Goal: Information Seeking & Learning: Compare options

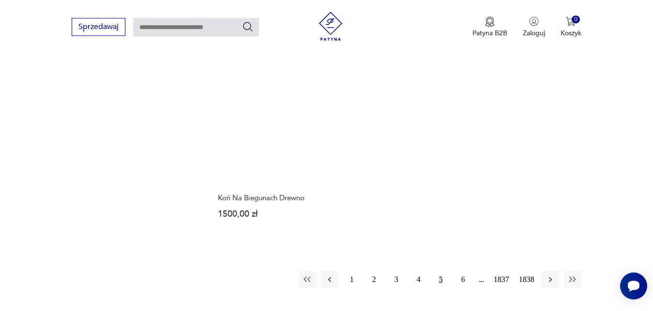
scroll to position [1220, 0]
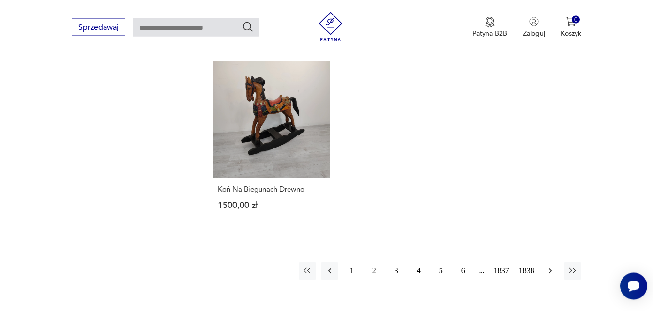
click at [552, 266] on icon "button" at bounding box center [550, 271] width 10 height 10
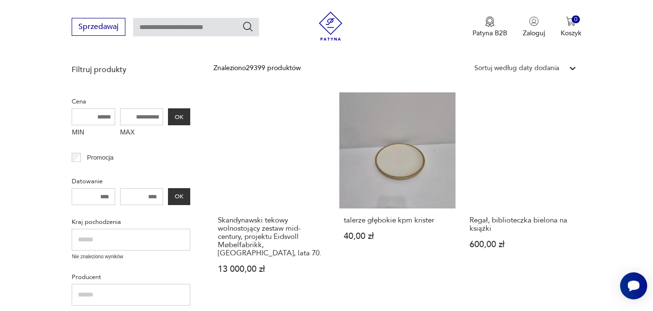
scroll to position [216, 0]
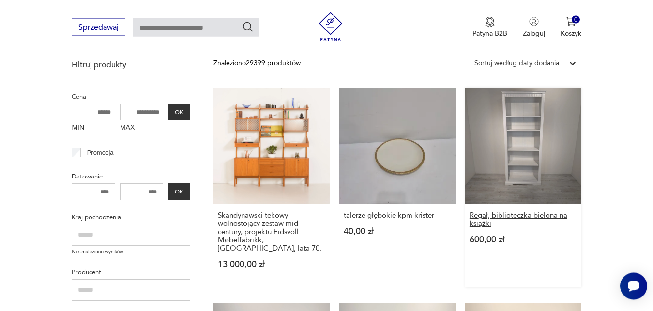
click at [563, 218] on h3 "Regał, biblioteczka bielona na książki" at bounding box center [522, 219] width 107 height 16
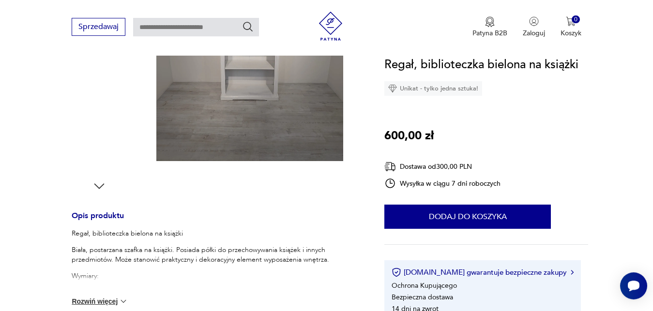
scroll to position [271, 0]
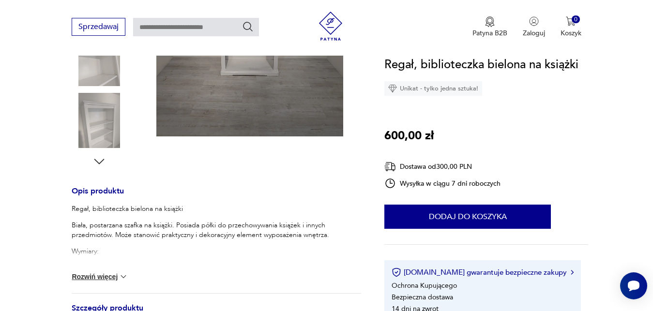
click at [125, 277] on img at bounding box center [124, 277] width 10 height 10
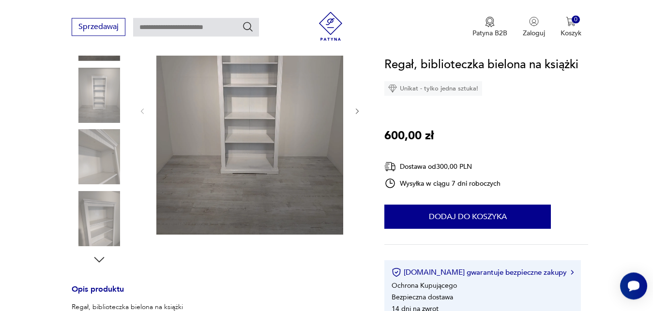
scroll to position [173, 0]
click at [108, 208] on img at bounding box center [99, 219] width 55 height 55
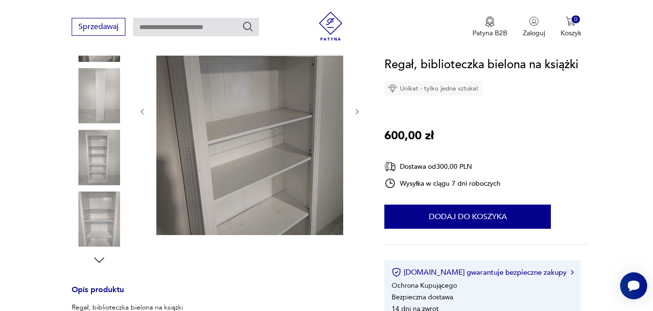
click at [99, 175] on img at bounding box center [99, 157] width 55 height 55
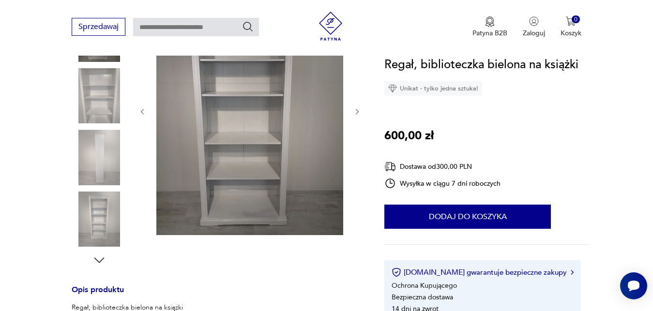
click at [98, 110] on img at bounding box center [99, 95] width 55 height 55
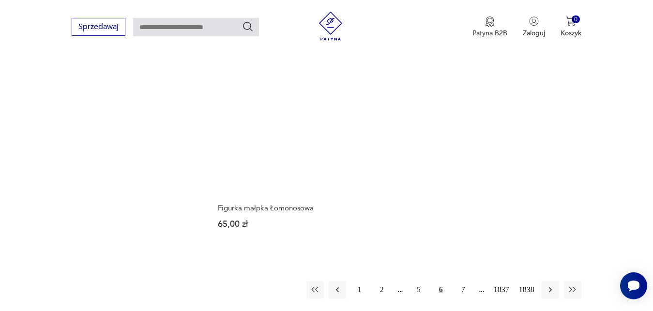
scroll to position [1230, 0]
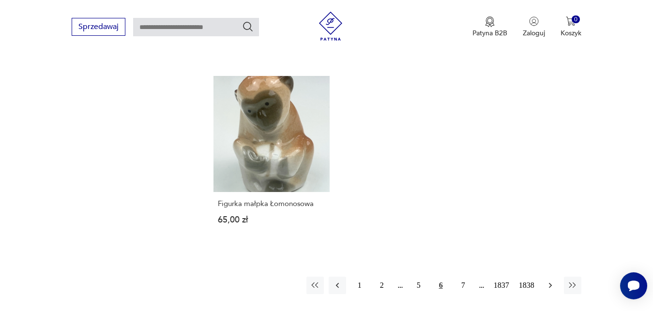
click at [551, 283] on icon "button" at bounding box center [549, 285] width 3 height 5
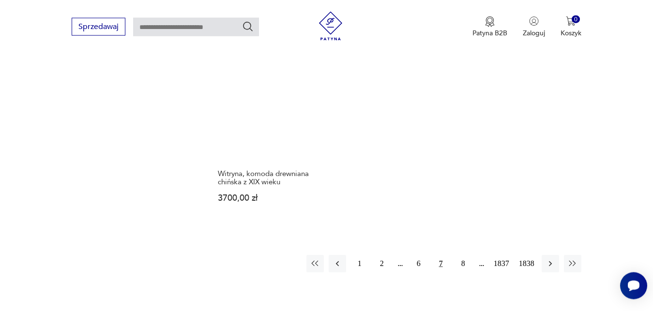
scroll to position [1219, 0]
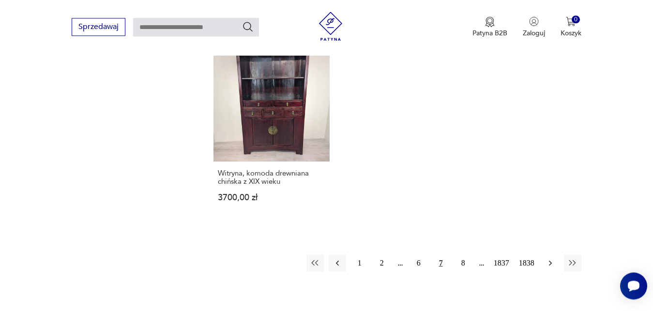
click at [551, 262] on icon "button" at bounding box center [549, 262] width 3 height 5
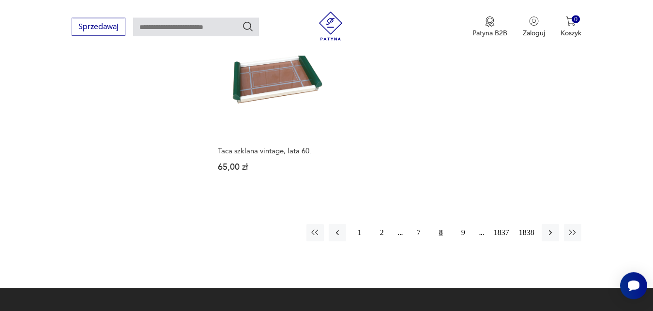
scroll to position [1310, 0]
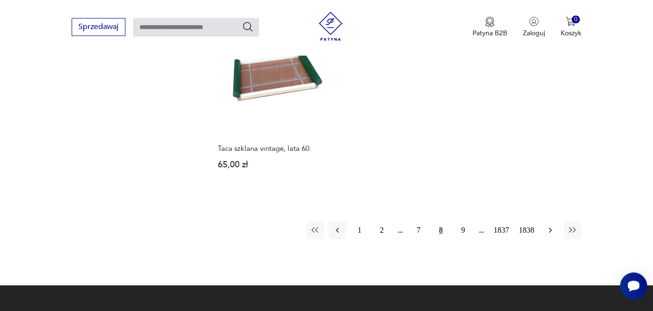
click at [551, 225] on icon "button" at bounding box center [550, 230] width 10 height 10
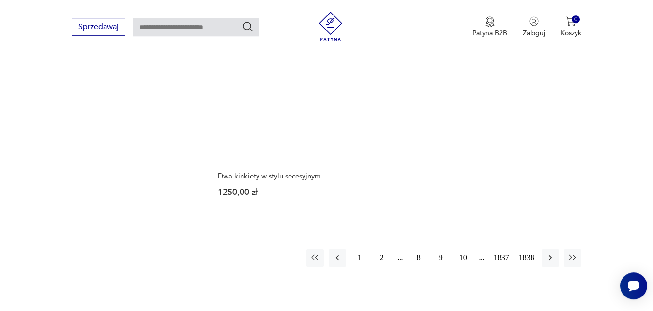
scroll to position [1227, 0]
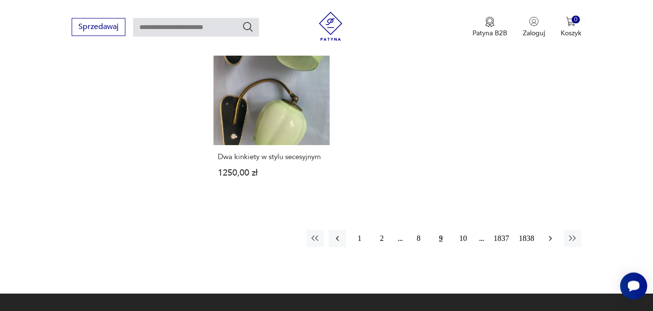
click at [551, 238] on icon "button" at bounding box center [550, 239] width 10 height 10
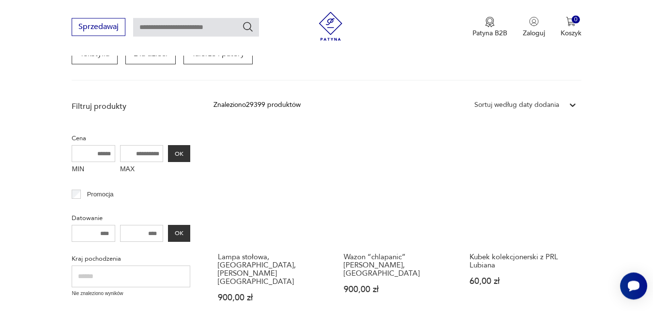
scroll to position [199, 0]
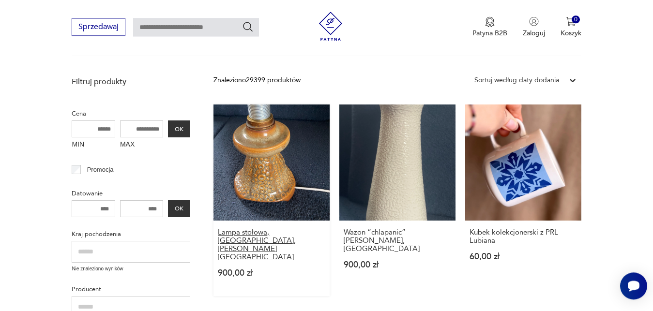
click at [308, 233] on h3 "Lampa stołowa, [GEOGRAPHIC_DATA], [PERSON_NAME][GEOGRAPHIC_DATA]" at bounding box center [271, 244] width 107 height 33
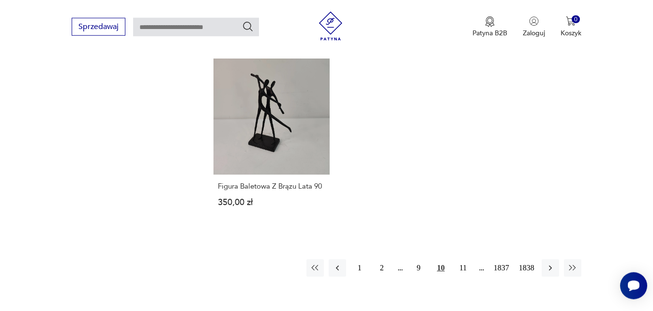
scroll to position [1251, 0]
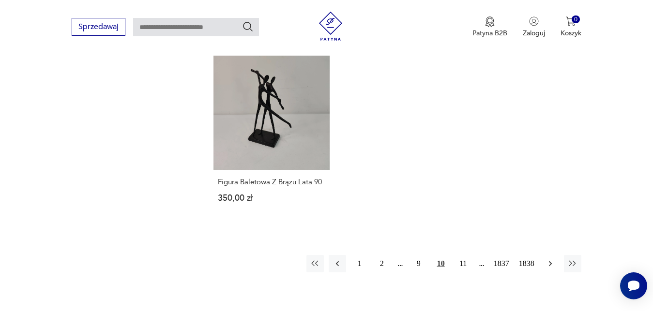
click at [550, 259] on icon "button" at bounding box center [550, 264] width 10 height 10
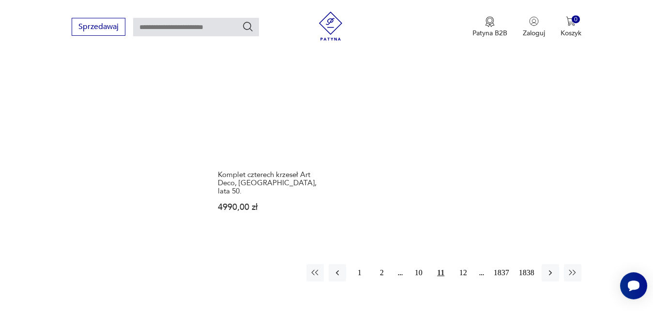
scroll to position [1236, 0]
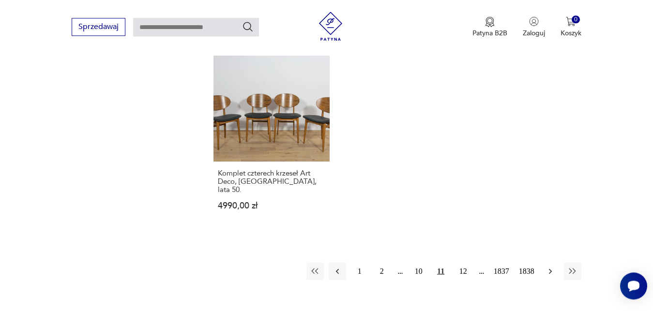
click at [549, 267] on icon "button" at bounding box center [550, 272] width 10 height 10
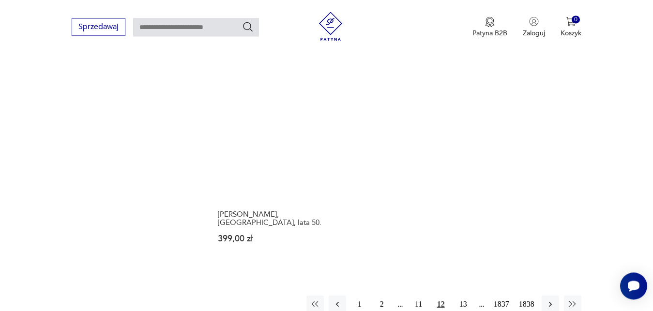
scroll to position [1211, 0]
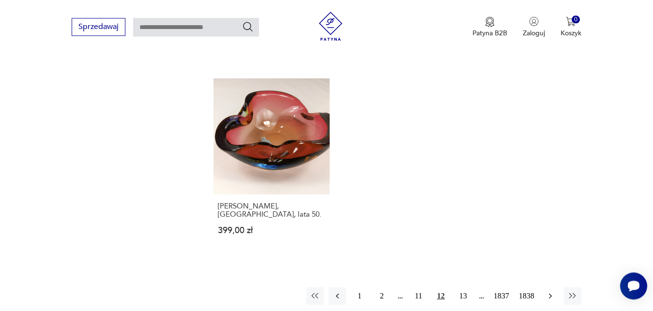
click at [550, 293] on icon "button" at bounding box center [549, 295] width 3 height 5
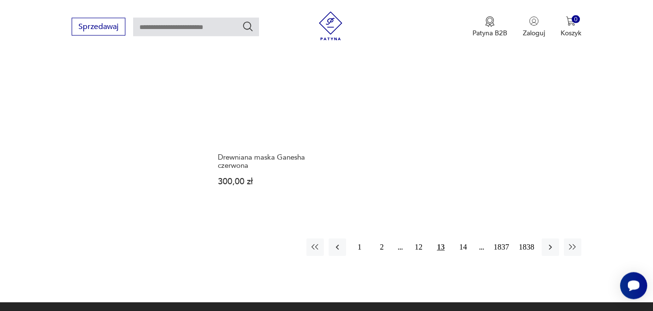
scroll to position [1236, 0]
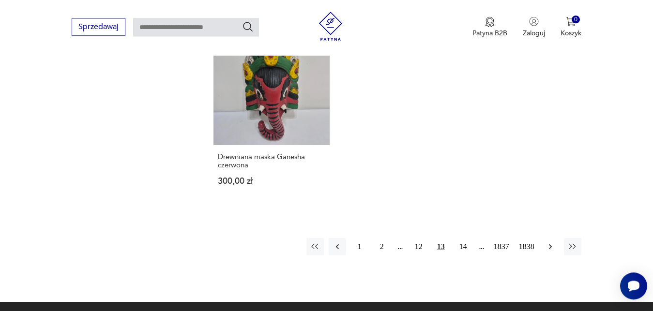
click at [551, 247] on icon "button" at bounding box center [550, 247] width 10 height 10
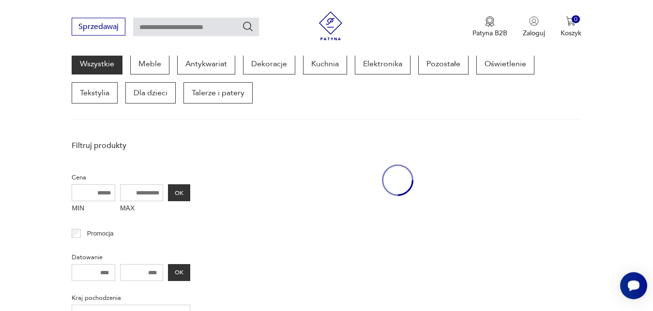
scroll to position [125, 0]
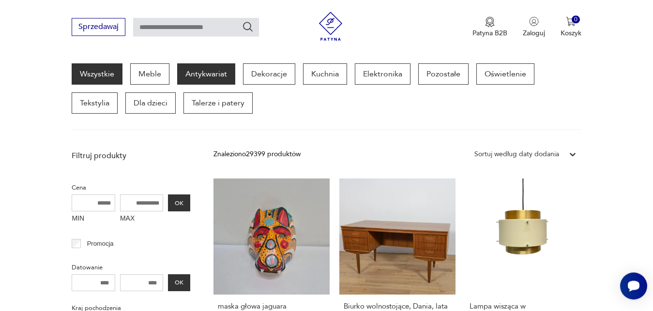
click at [208, 75] on p "Antykwariat" at bounding box center [206, 73] width 58 height 21
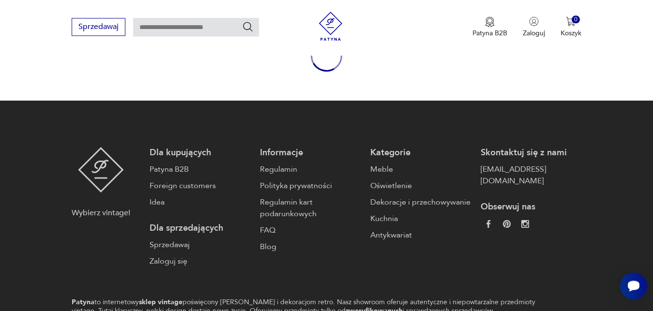
scroll to position [918, 0]
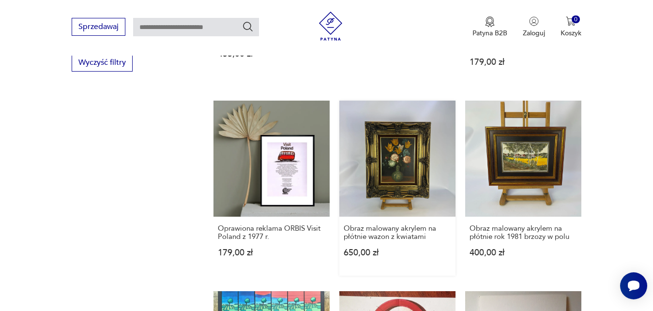
click at [380, 154] on link "Obraz malowany akrylem na płótnie wazon z kwiatami 650,00 zł" at bounding box center [397, 188] width 116 height 175
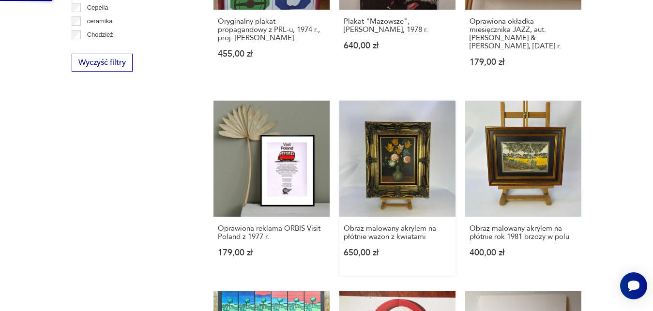
scroll to position [1, 0]
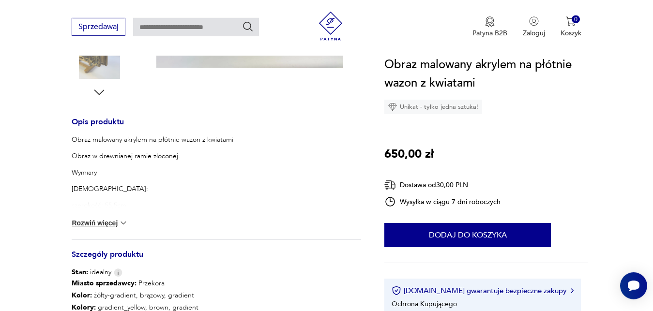
scroll to position [345, 0]
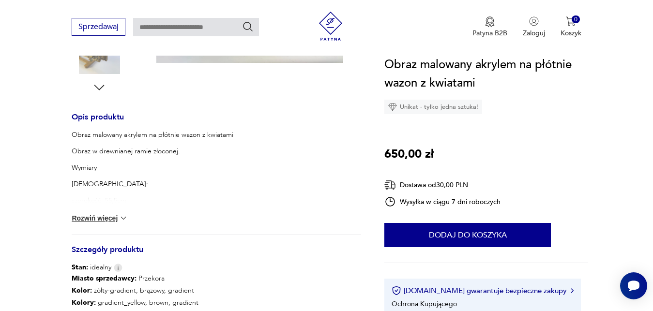
click at [126, 217] on img at bounding box center [124, 218] width 10 height 10
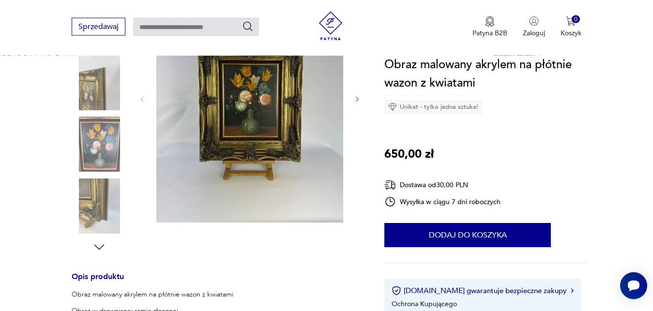
scroll to position [181, 0]
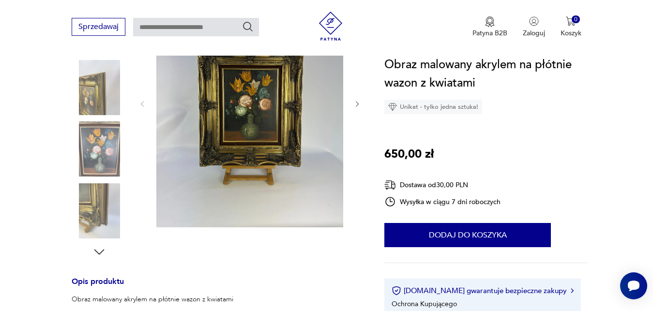
click at [106, 201] on img at bounding box center [99, 210] width 55 height 55
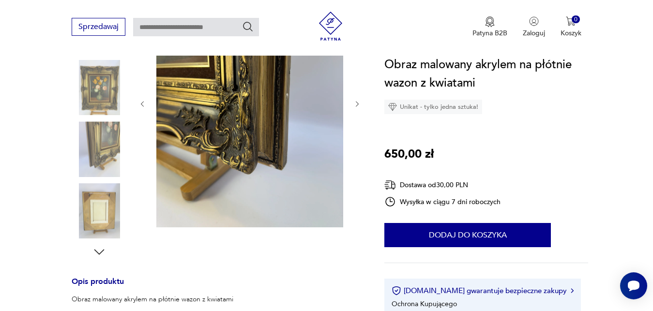
click at [359, 103] on icon "button" at bounding box center [357, 104] width 8 height 8
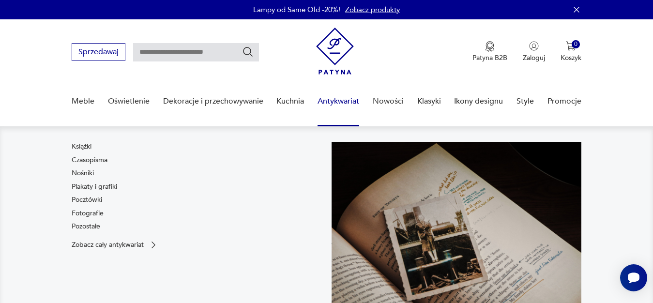
click at [327, 98] on link "Antykwariat" at bounding box center [338, 101] width 42 height 37
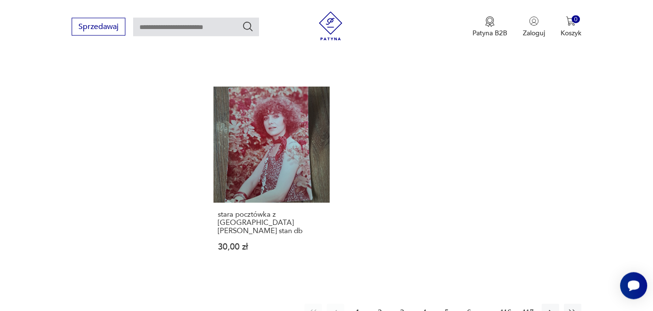
scroll to position [1379, 0]
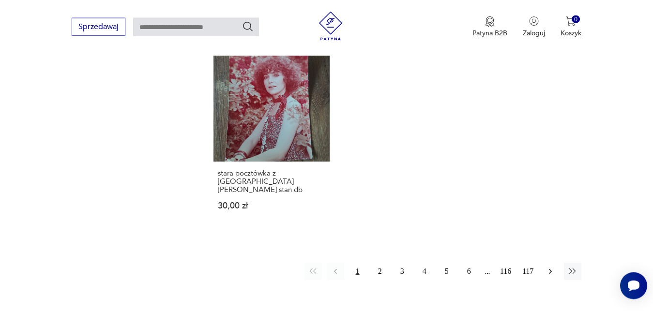
click at [549, 267] on icon "button" at bounding box center [550, 272] width 10 height 10
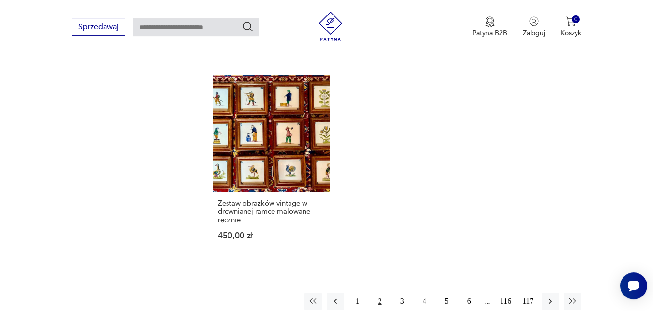
scroll to position [1346, 0]
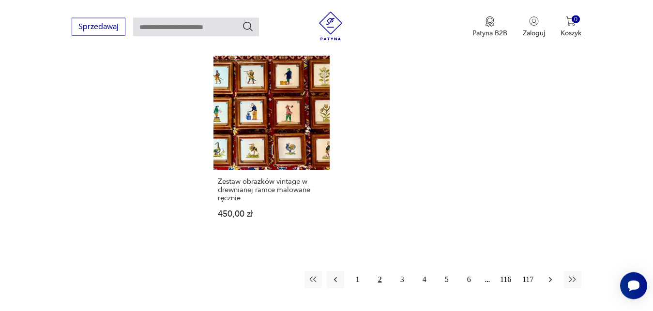
click at [550, 280] on icon "button" at bounding box center [550, 280] width 10 height 10
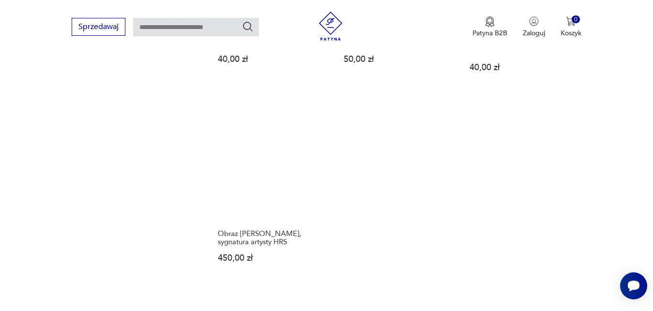
scroll to position [1305, 0]
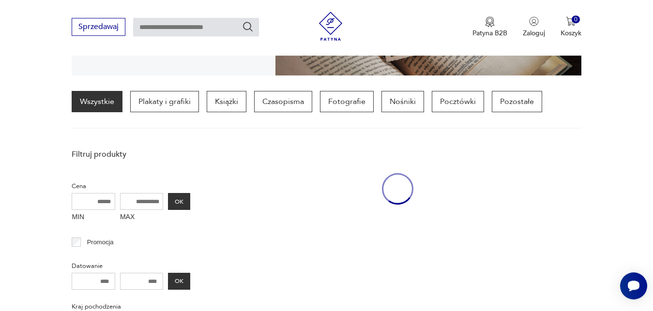
scroll to position [228, 0]
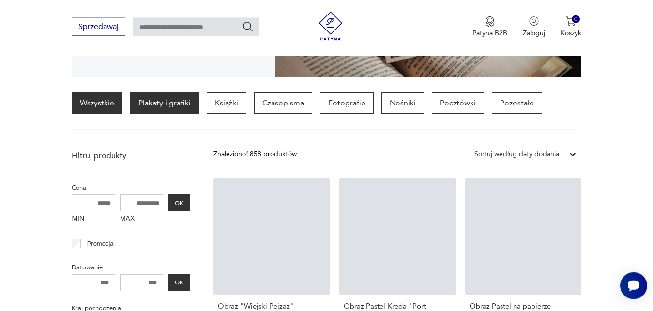
click at [187, 100] on p "Plakaty i grafiki" at bounding box center [164, 102] width 69 height 21
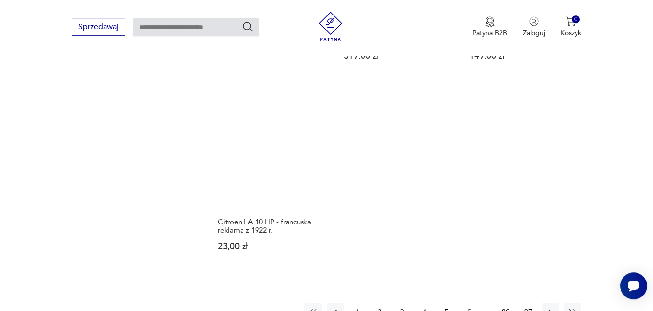
scroll to position [1363, 0]
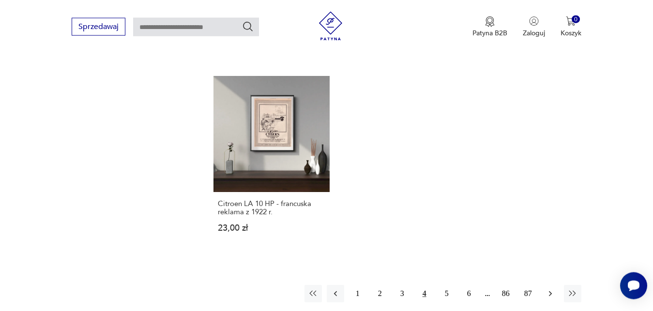
click at [551, 289] on icon "button" at bounding box center [550, 294] width 10 height 10
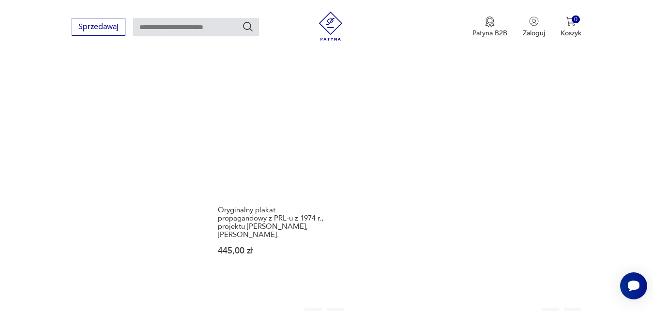
scroll to position [1338, 0]
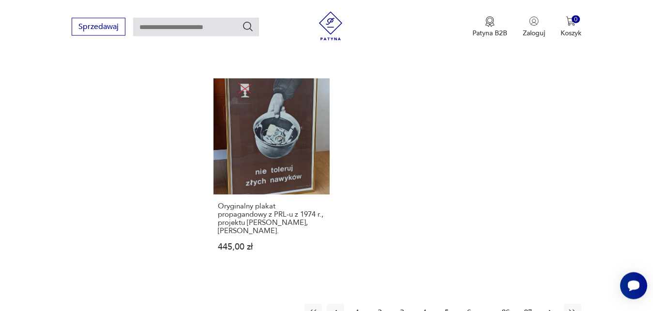
click at [553, 308] on icon "button" at bounding box center [550, 313] width 10 height 10
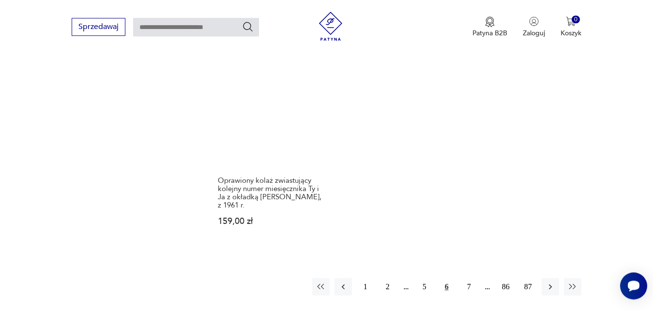
scroll to position [1371, 0]
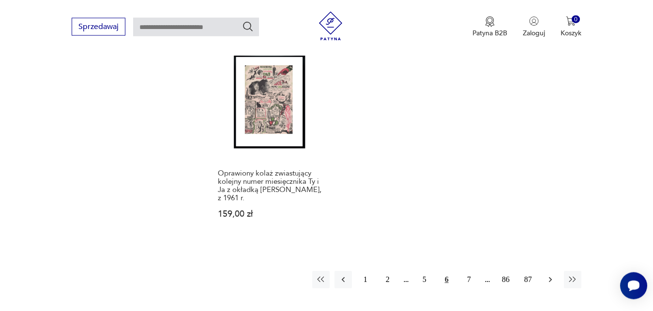
click at [552, 277] on icon "button" at bounding box center [550, 280] width 10 height 10
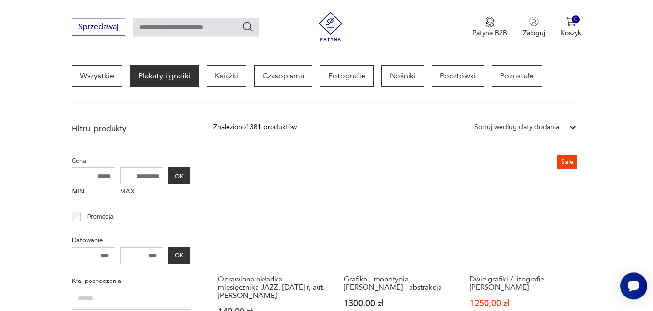
scroll to position [277, 0]
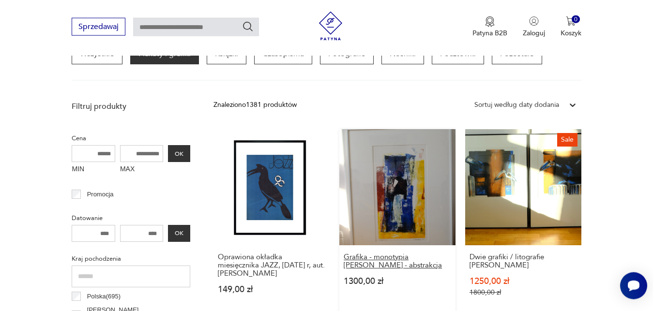
click at [397, 257] on h3 "Grafika - monotypia [PERSON_NAME] - abstrakcja" at bounding box center [396, 261] width 107 height 16
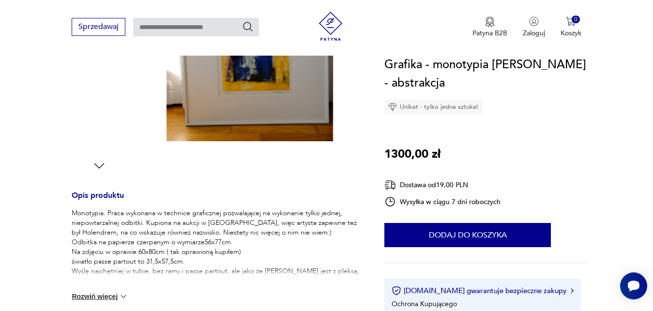
scroll to position [271, 0]
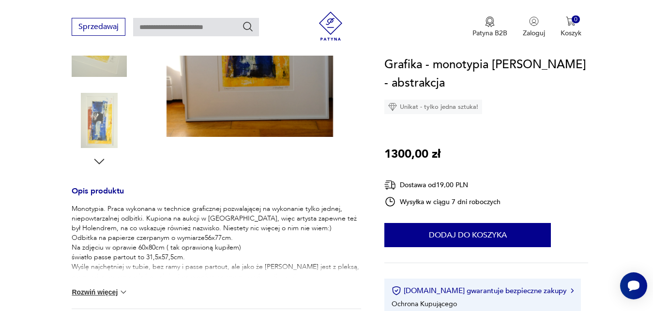
click at [127, 293] on img at bounding box center [124, 292] width 10 height 10
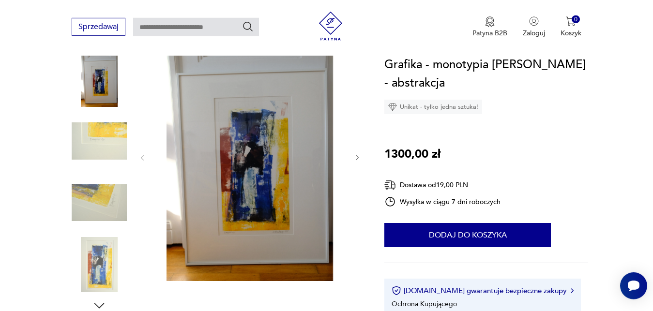
scroll to position [99, 0]
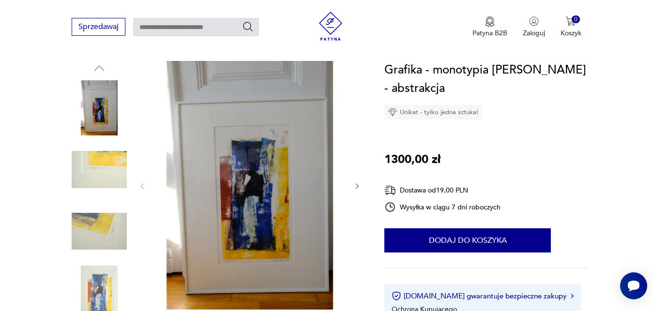
click at [357, 182] on icon "button" at bounding box center [357, 186] width 8 height 8
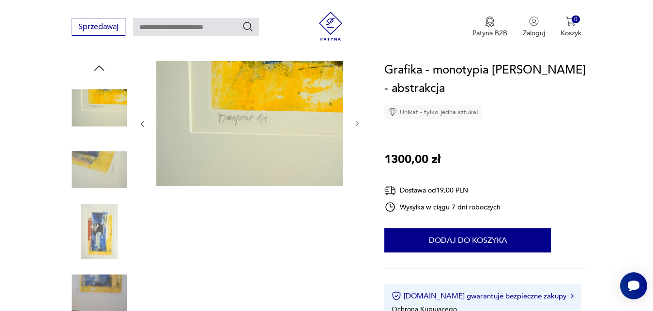
click at [357, 124] on icon "button" at bounding box center [357, 124] width 8 height 8
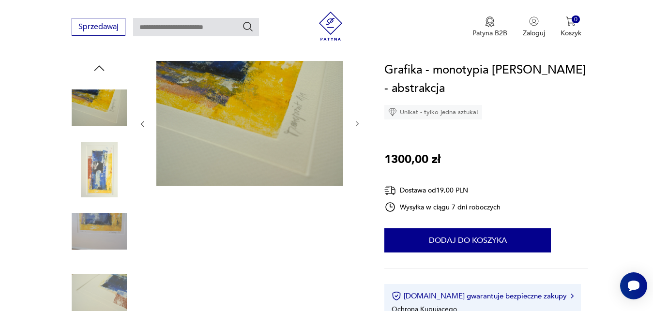
click at [357, 124] on icon "button" at bounding box center [357, 124] width 8 height 8
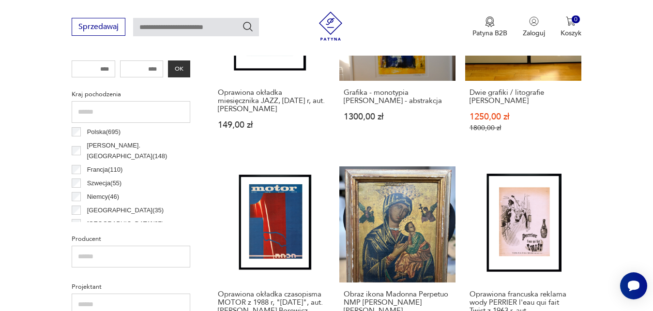
scroll to position [466, 0]
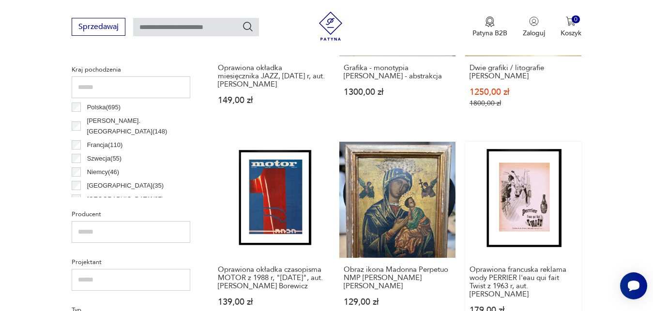
click at [529, 224] on link "Oprawiona francuska reklama wody PERRIER l'eau qui fait Twist z 1963 r, aut. [P…" at bounding box center [523, 238] width 116 height 192
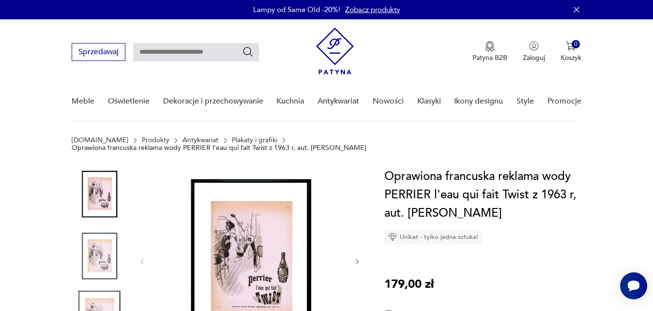
click at [283, 271] on img at bounding box center [249, 260] width 187 height 187
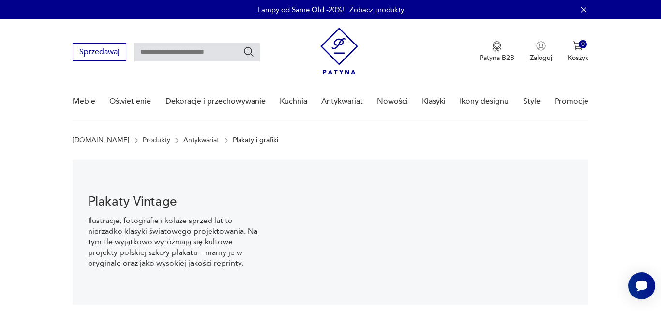
scroll to position [98, 0]
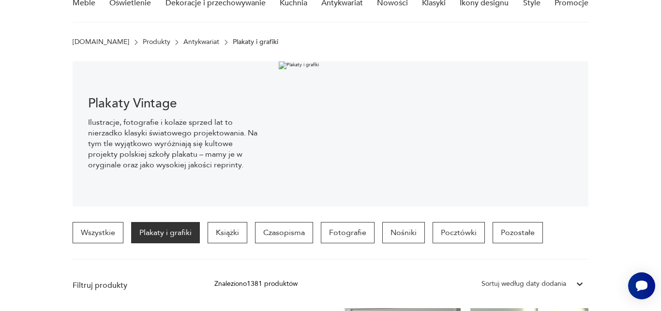
click at [233, 41] on p "Plakaty i grafiki" at bounding box center [255, 42] width 45 height 8
click at [335, 172] on img at bounding box center [433, 133] width 309 height 145
click at [388, 199] on img at bounding box center [433, 133] width 309 height 145
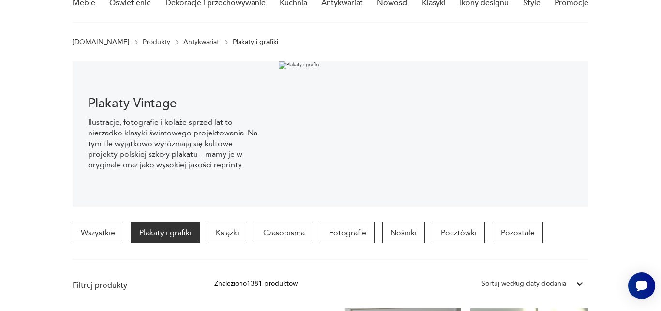
click at [388, 199] on img at bounding box center [433, 133] width 309 height 145
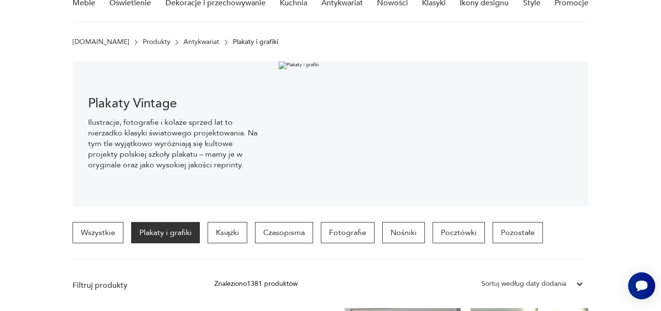
drag, startPoint x: 417, startPoint y: 294, endPoint x: 593, endPoint y: 305, distance: 176.9
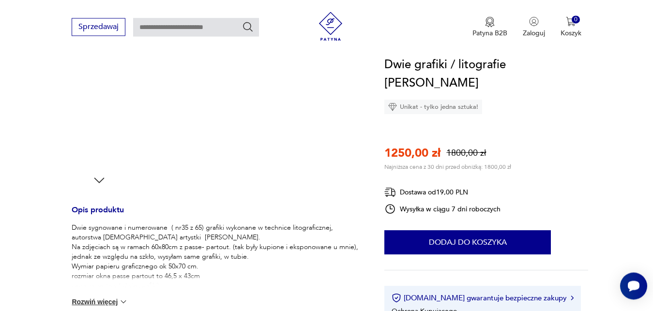
scroll to position [370, 0]
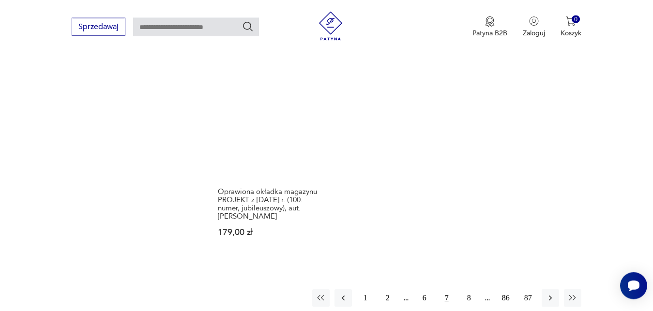
scroll to position [1424, 0]
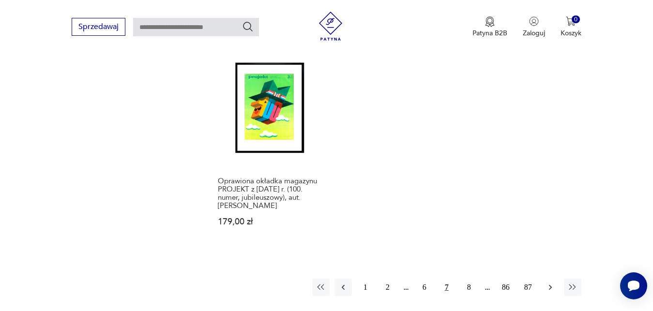
click at [550, 283] on icon "button" at bounding box center [550, 288] width 10 height 10
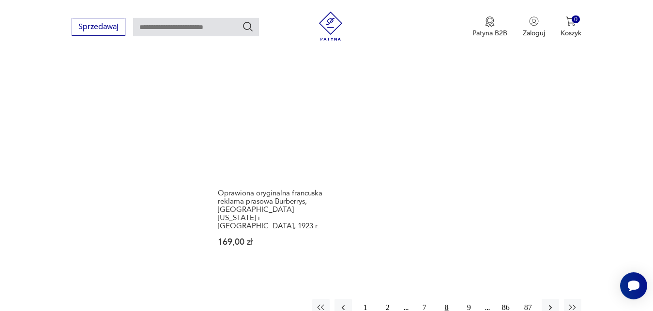
scroll to position [1371, 0]
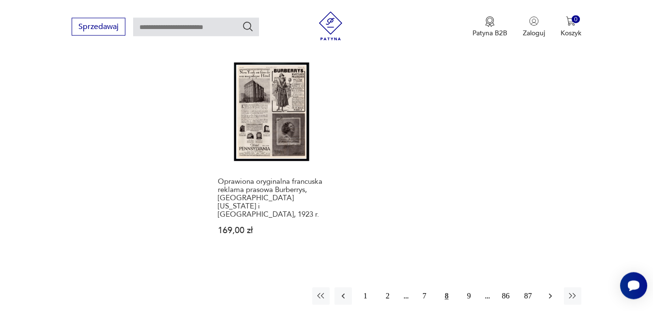
click at [552, 291] on icon "button" at bounding box center [550, 296] width 10 height 10
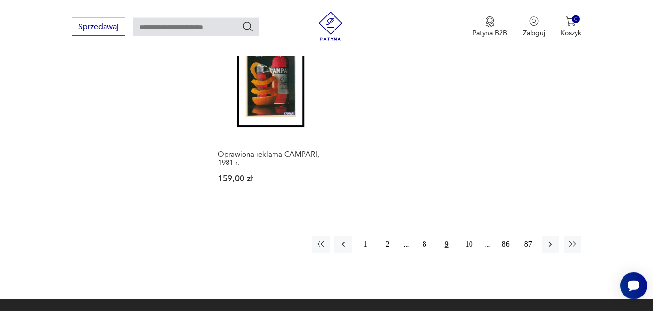
scroll to position [1420, 0]
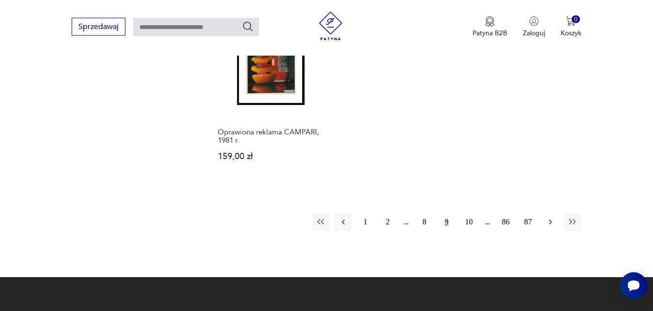
click at [550, 224] on icon "button" at bounding box center [550, 222] width 10 height 10
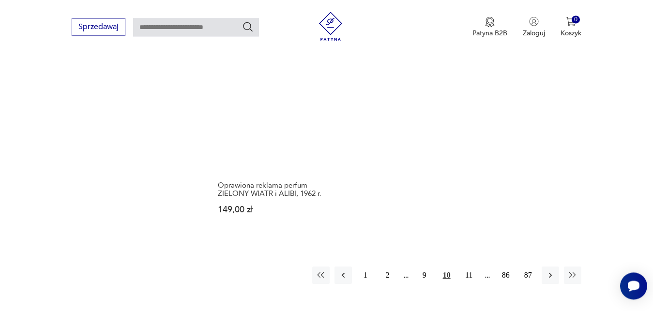
scroll to position [1363, 0]
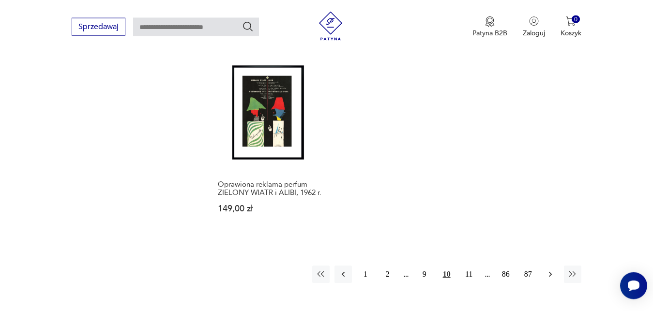
click at [551, 269] on icon "button" at bounding box center [550, 274] width 10 height 10
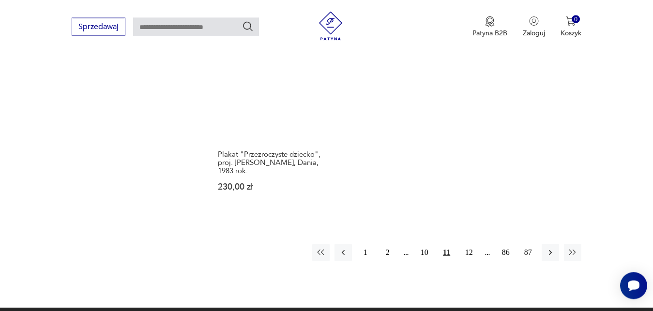
scroll to position [1412, 0]
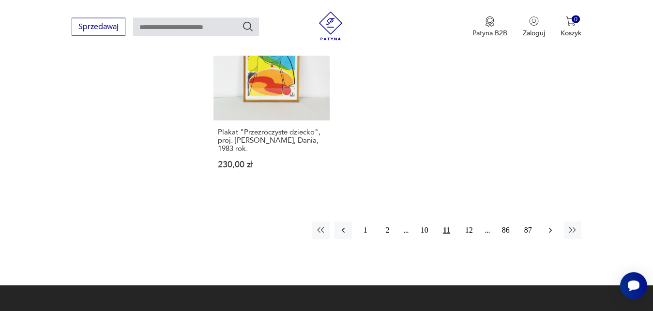
click at [550, 227] on icon "button" at bounding box center [549, 229] width 3 height 5
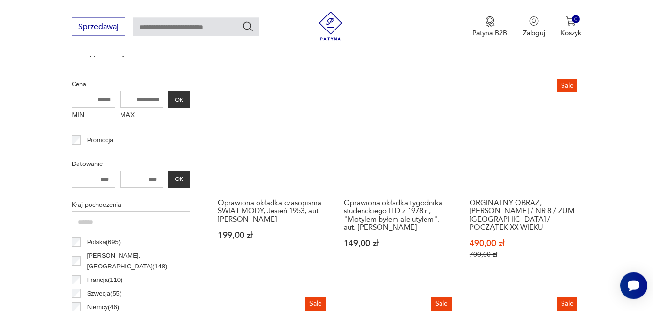
scroll to position [351, 0]
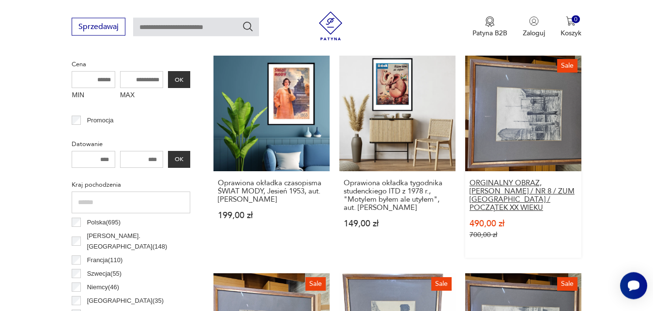
click at [548, 193] on h3 "ORGINALNY OBRAZ, [PERSON_NAME] / NR 8 / ZUM [GEOGRAPHIC_DATA] / POCZĄTEK XX WIE…" at bounding box center [522, 195] width 107 height 33
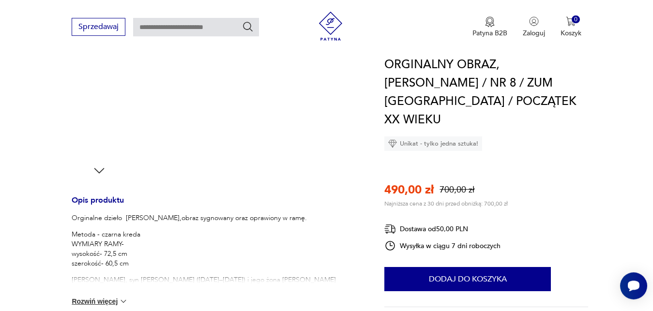
scroll to position [271, 0]
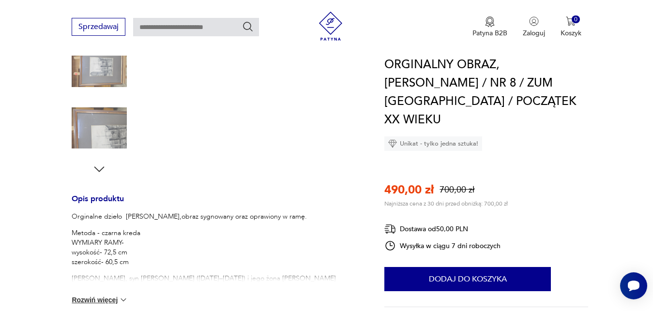
click at [127, 295] on img at bounding box center [124, 300] width 10 height 10
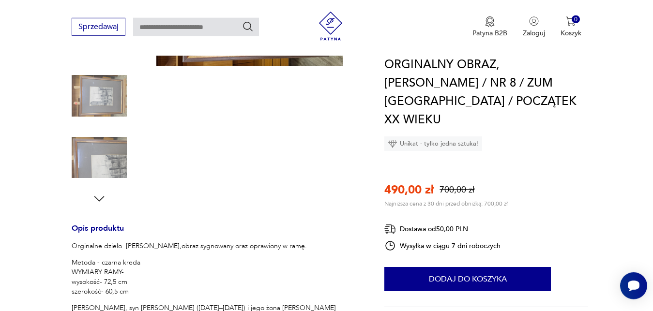
scroll to position [222, 0]
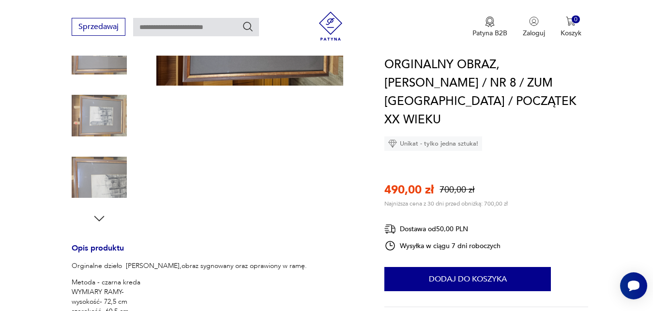
click at [99, 216] on icon "button" at bounding box center [99, 218] width 10 height 5
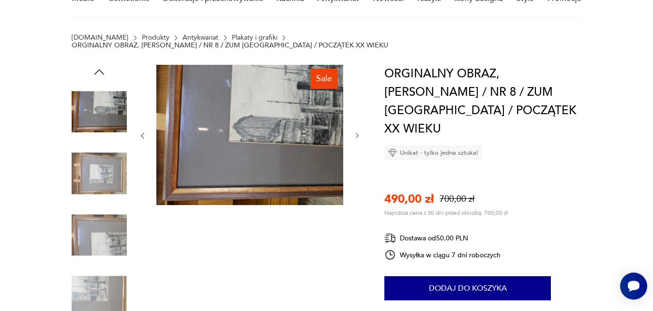
scroll to position [49, 0]
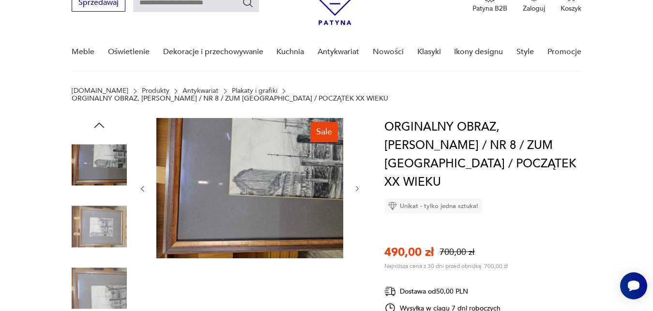
click at [358, 185] on icon "button" at bounding box center [357, 189] width 8 height 8
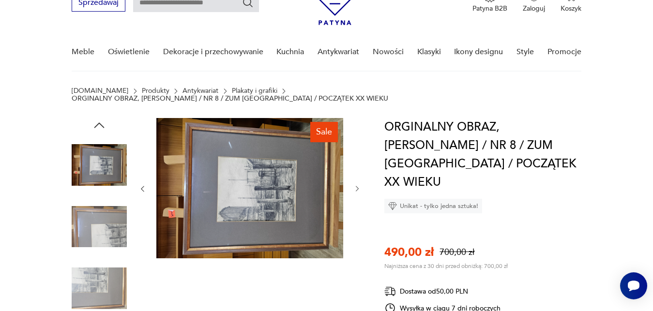
click at [358, 185] on icon "button" at bounding box center [357, 189] width 8 height 8
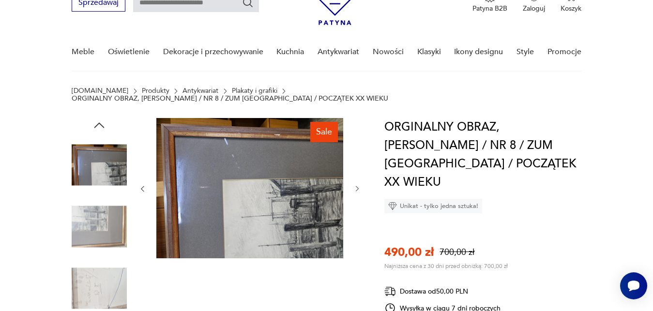
click at [358, 185] on icon "button" at bounding box center [357, 189] width 8 height 8
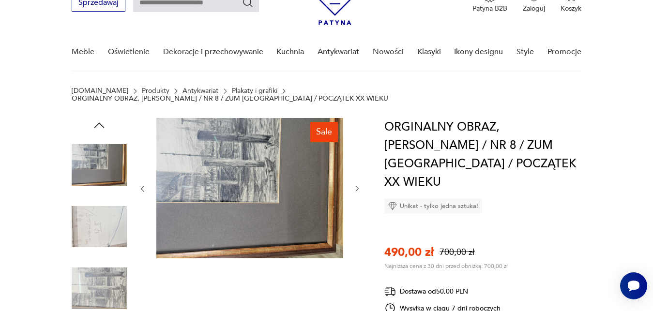
click at [358, 185] on icon "button" at bounding box center [357, 189] width 8 height 8
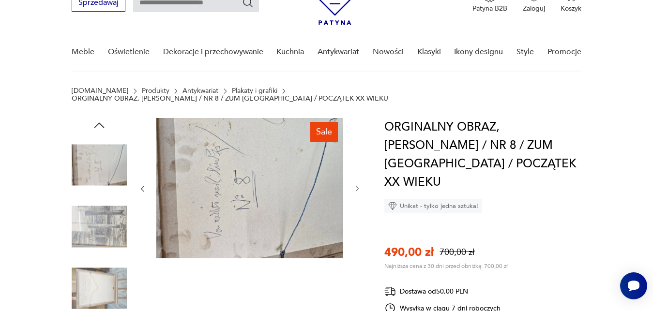
click at [358, 185] on icon "button" at bounding box center [357, 189] width 8 height 8
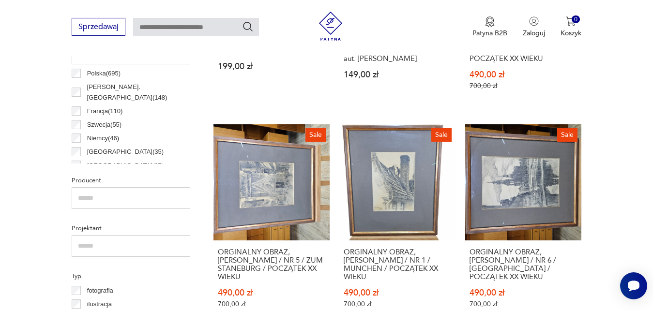
scroll to position [502, 0]
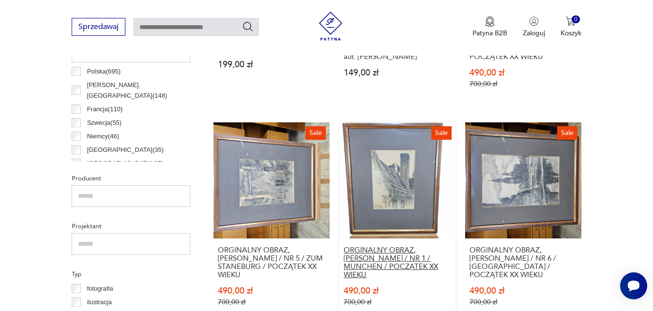
click at [417, 246] on h3 "ORGINALNY OBRAZ, [PERSON_NAME] / NR 1 / MUNCHEN / POCZĄTEK XX WIEKU" at bounding box center [396, 262] width 107 height 33
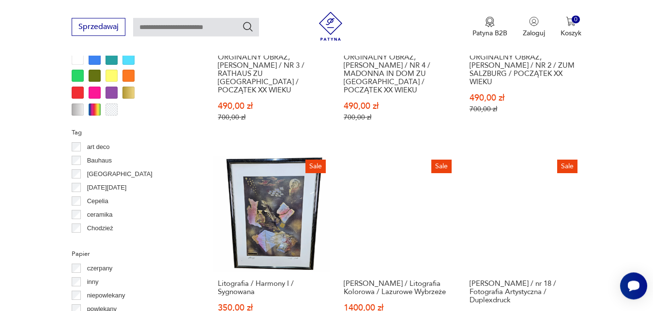
scroll to position [917, 0]
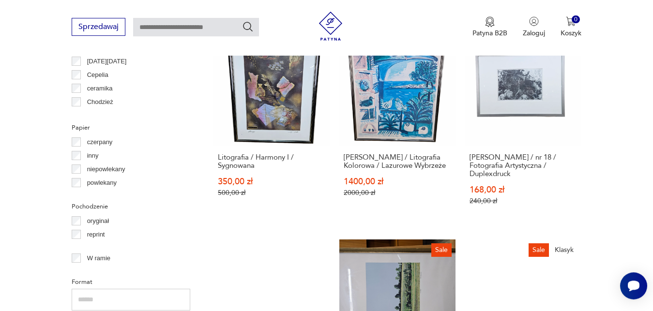
drag, startPoint x: 655, startPoint y: 306, endPoint x: 648, endPoint y: 318, distance: 14.3
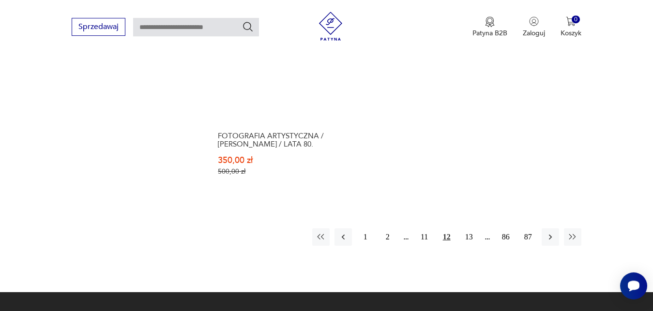
scroll to position [1484, 0]
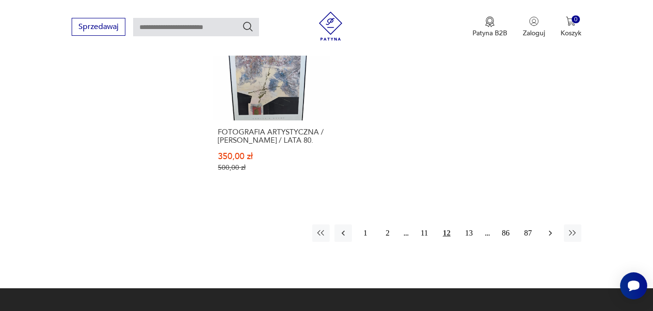
click at [552, 228] on icon "button" at bounding box center [550, 233] width 10 height 10
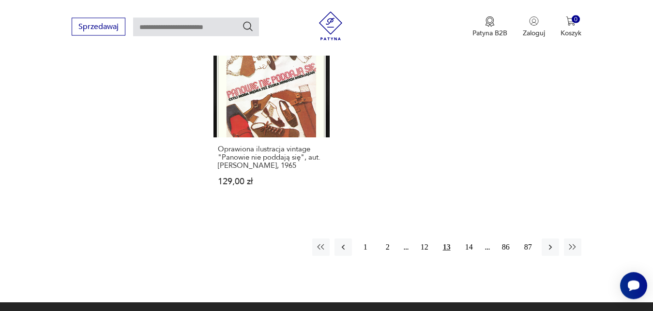
scroll to position [1387, 0]
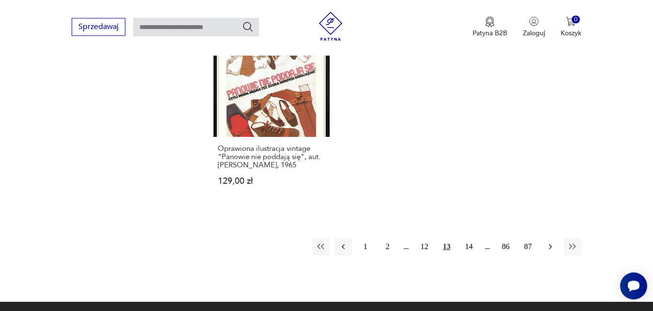
click at [550, 242] on icon "button" at bounding box center [550, 247] width 10 height 10
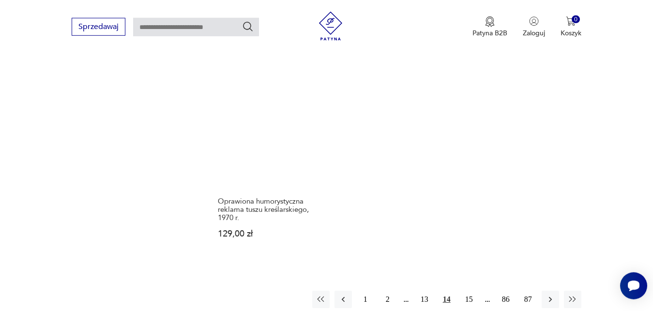
scroll to position [1363, 0]
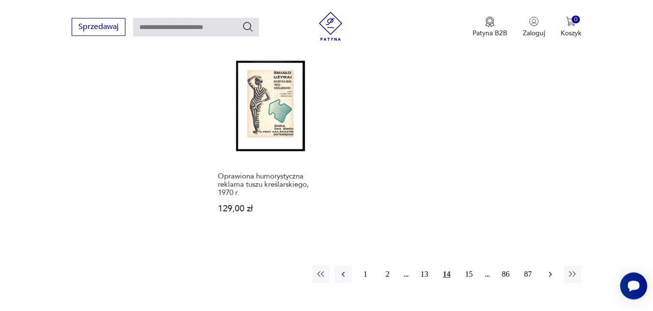
click at [552, 269] on icon "button" at bounding box center [550, 274] width 10 height 10
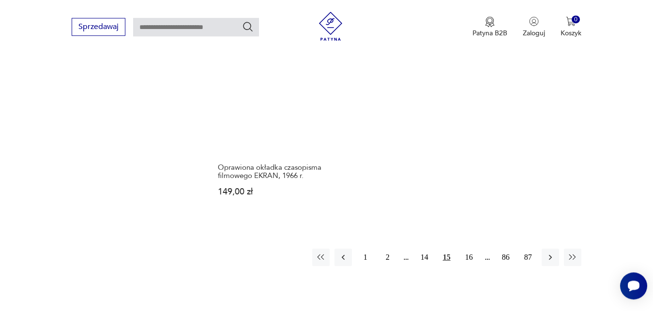
scroll to position [1387, 0]
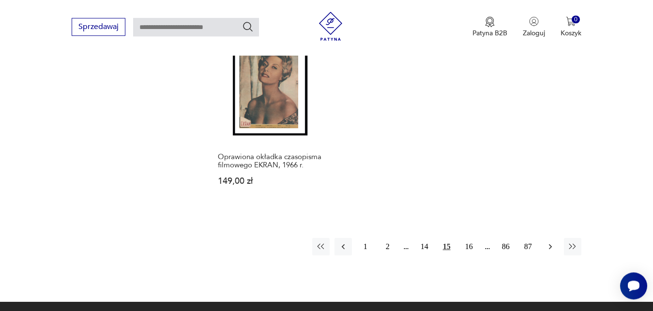
click at [552, 242] on icon "button" at bounding box center [550, 247] width 10 height 10
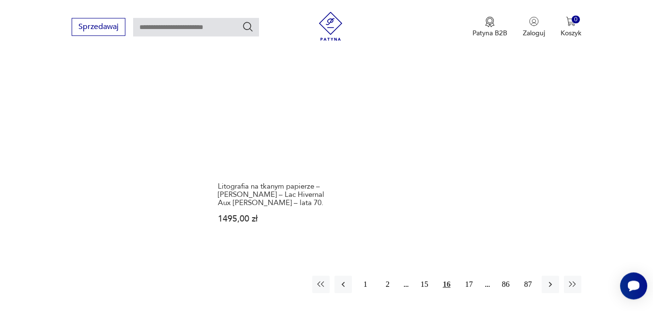
scroll to position [1379, 0]
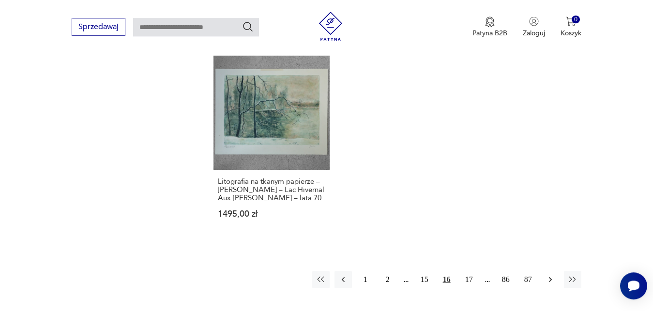
click at [551, 277] on icon "button" at bounding box center [549, 279] width 3 height 5
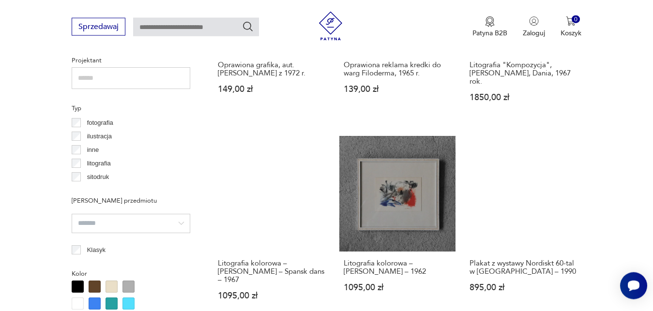
scroll to position [672, 0]
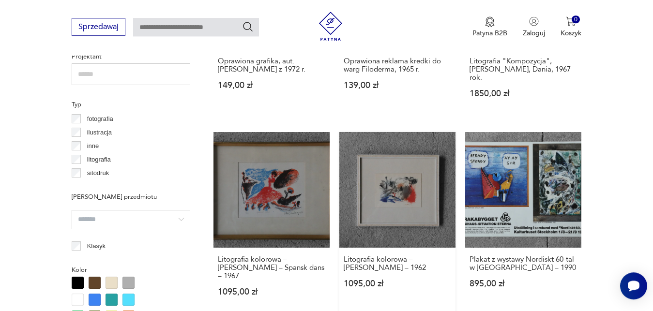
click at [398, 179] on link "Litografia kolorowa – [PERSON_NAME] – 1962 1095,00 zł" at bounding box center [397, 223] width 116 height 183
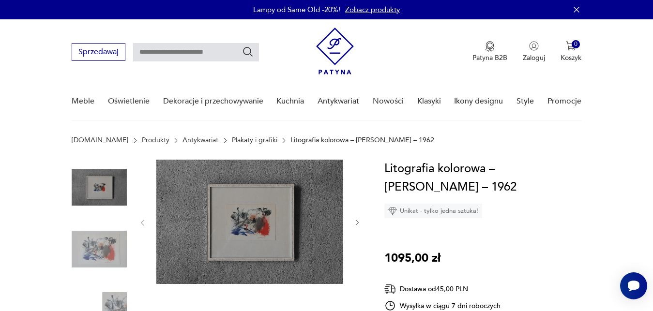
click at [357, 221] on icon "button" at bounding box center [357, 223] width 3 height 6
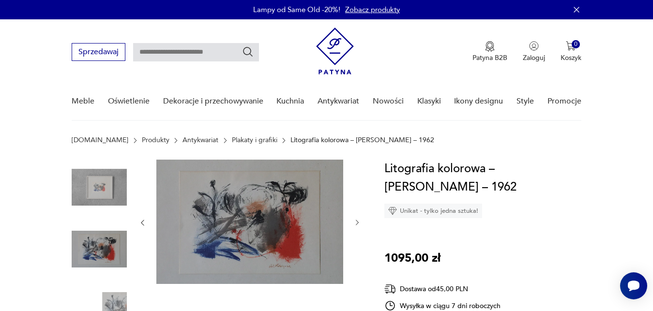
click at [357, 225] on icon "button" at bounding box center [357, 223] width 3 height 6
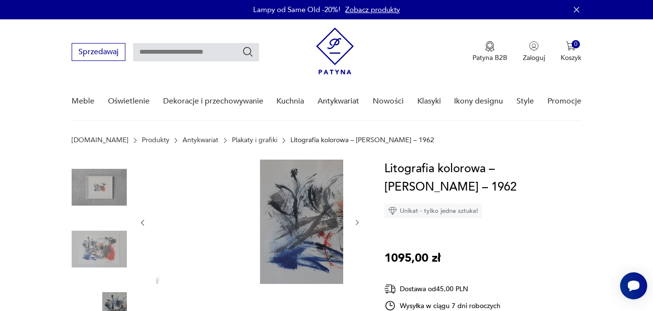
click at [357, 225] on icon "button" at bounding box center [357, 223] width 3 height 6
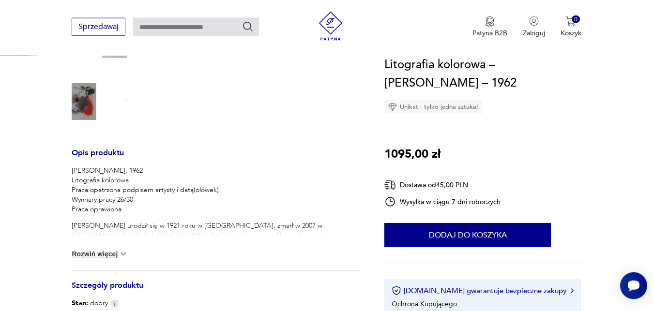
scroll to position [271, 0]
click at [126, 254] on img at bounding box center [124, 254] width 10 height 10
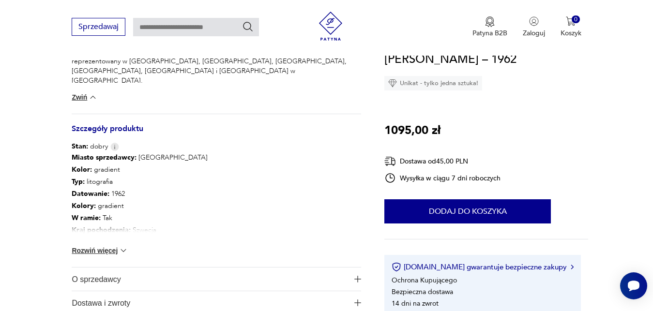
scroll to position [518, 0]
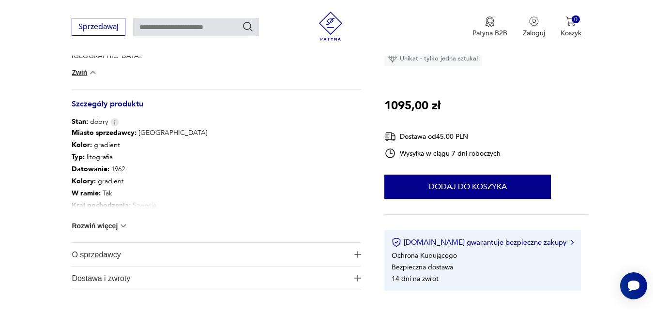
click at [127, 224] on img at bounding box center [124, 226] width 10 height 10
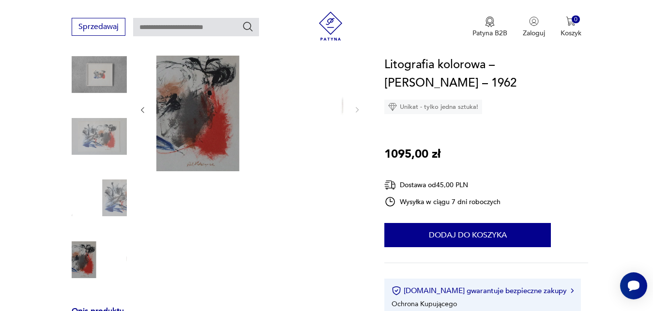
scroll to position [99, 0]
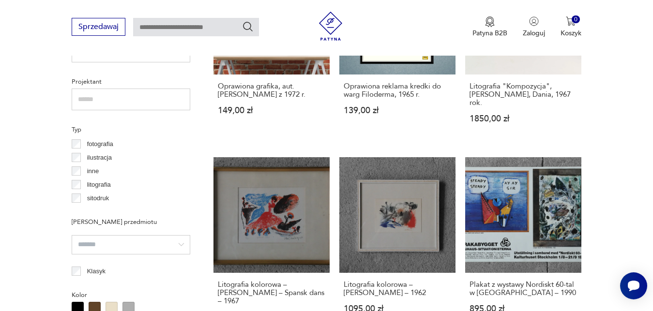
scroll to position [671, 0]
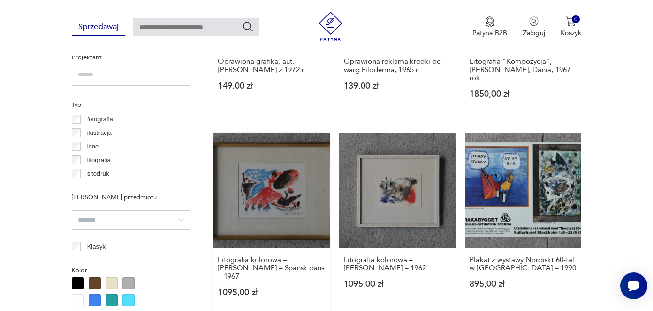
click at [297, 189] on link "Litografia kolorowa – [PERSON_NAME] – Spansk dans – 1967 1095,00 zł" at bounding box center [271, 224] width 116 height 183
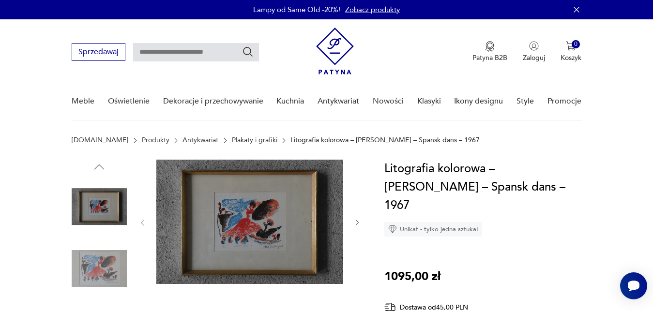
click at [357, 222] on icon "button" at bounding box center [357, 223] width 3 height 6
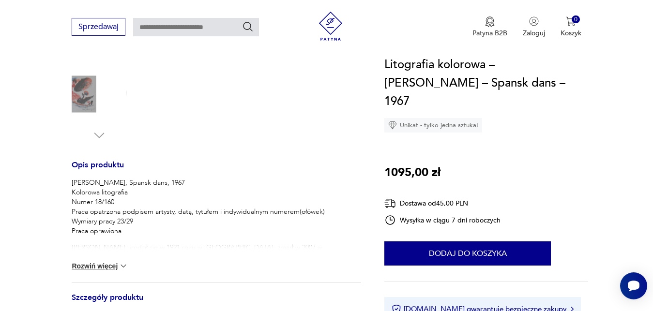
scroll to position [321, 0]
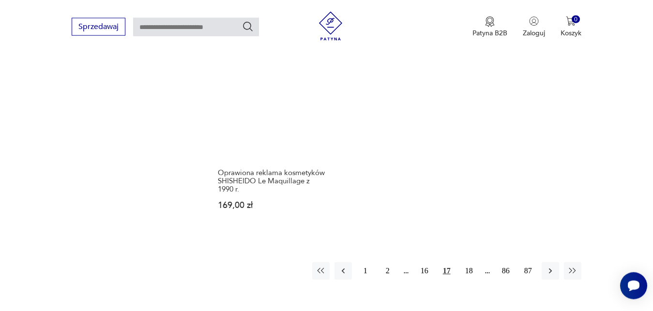
scroll to position [1350, 0]
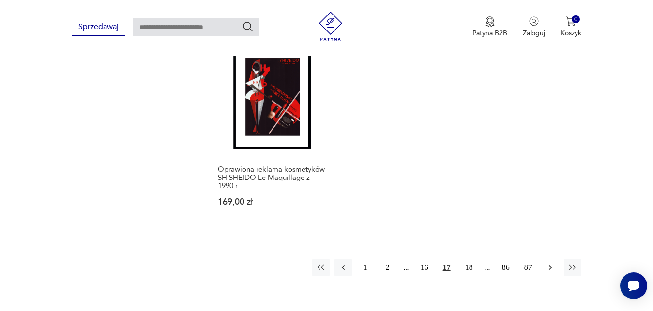
click at [551, 265] on icon "button" at bounding box center [549, 267] width 3 height 5
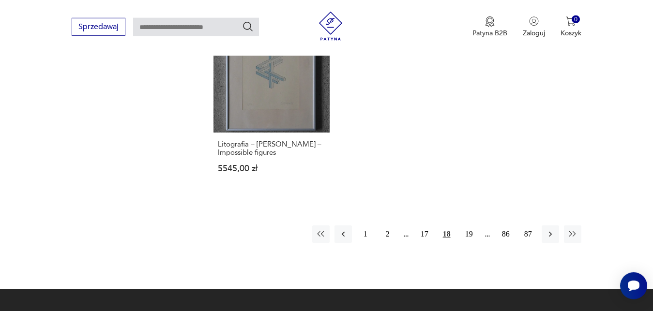
scroll to position [1404, 0]
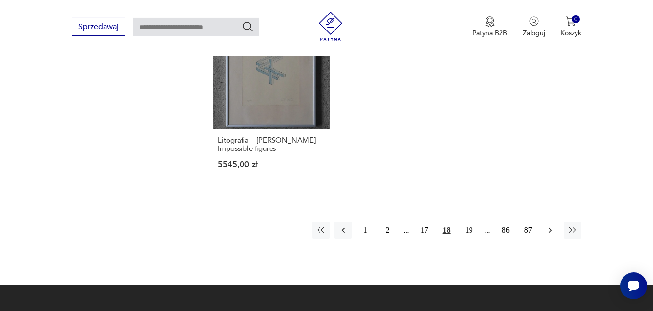
click at [549, 225] on icon "button" at bounding box center [550, 230] width 10 height 10
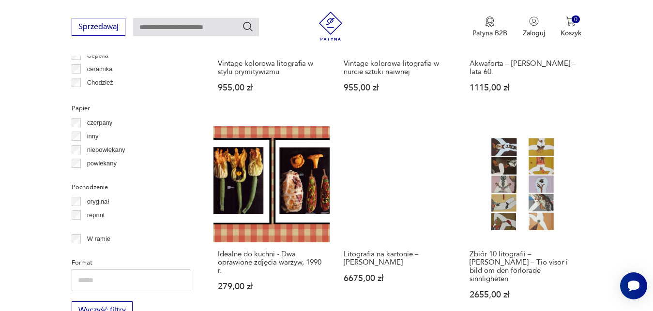
scroll to position [1083, 0]
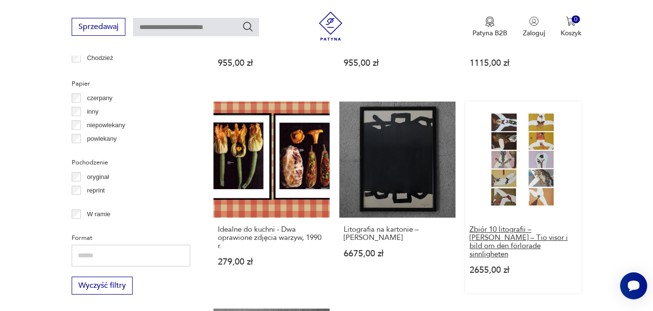
click at [528, 237] on h3 "Zbiór 10 litografii – [PERSON_NAME] – Tio visor i bild om den förlorade sinnlig…" at bounding box center [522, 241] width 107 height 33
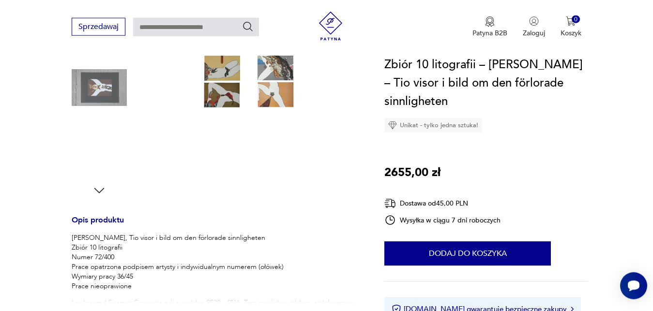
scroll to position [247, 0]
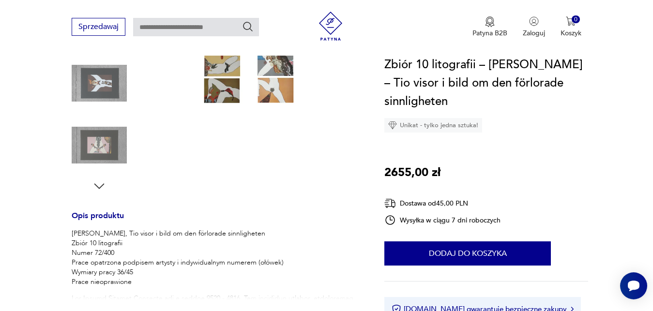
click at [100, 184] on icon "button" at bounding box center [99, 186] width 15 height 15
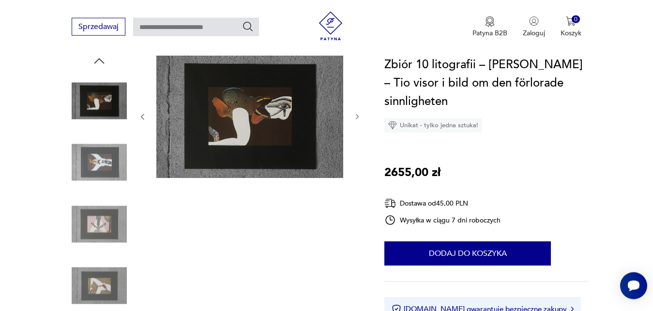
scroll to position [86, 0]
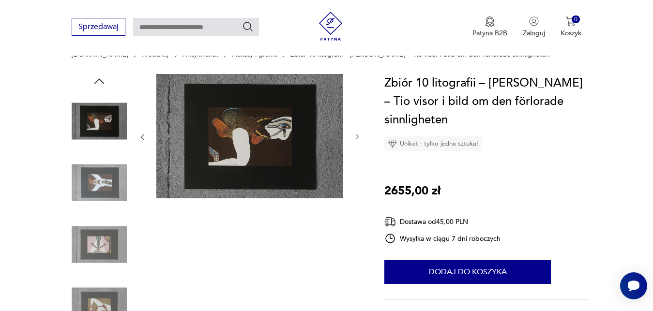
click at [356, 136] on icon "button" at bounding box center [357, 137] width 8 height 8
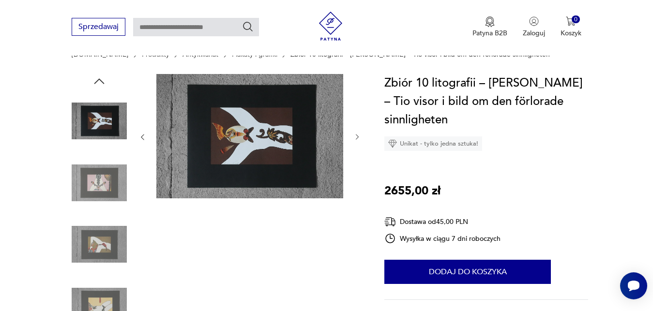
click at [356, 136] on icon "button" at bounding box center [357, 137] width 8 height 8
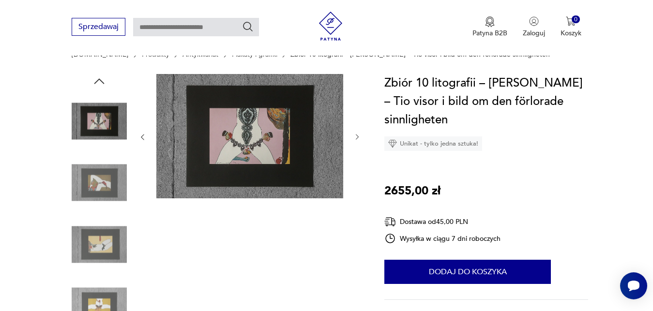
click at [356, 136] on icon "button" at bounding box center [357, 137] width 8 height 8
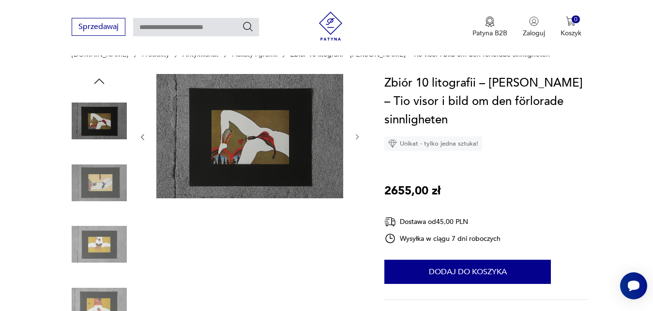
click at [356, 136] on icon "button" at bounding box center [357, 137] width 8 height 8
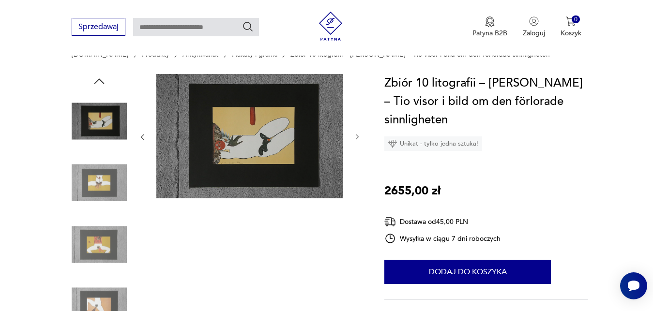
click at [356, 136] on icon "button" at bounding box center [357, 137] width 8 height 8
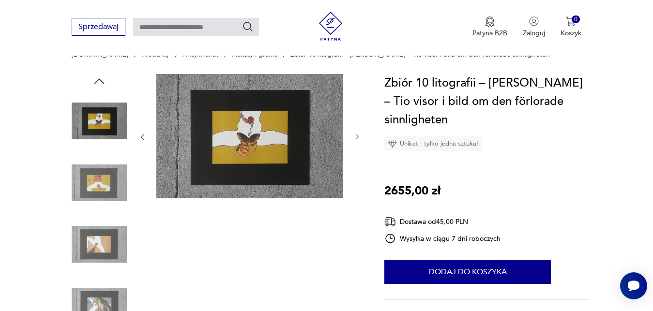
click at [356, 136] on icon "button" at bounding box center [357, 137] width 8 height 8
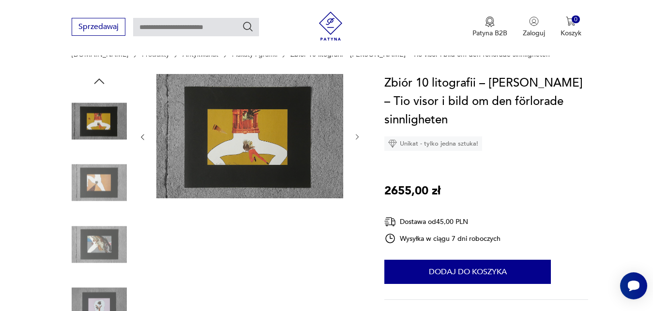
click at [356, 136] on icon "button" at bounding box center [357, 137] width 8 height 8
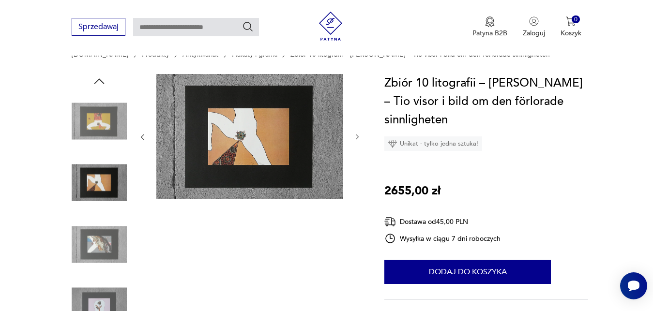
click at [356, 136] on icon "button" at bounding box center [357, 137] width 8 height 8
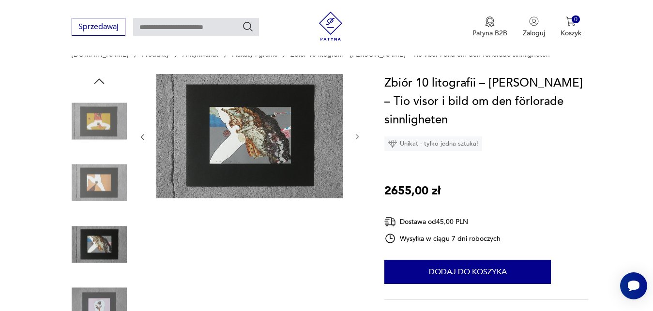
click at [356, 136] on icon "button" at bounding box center [357, 137] width 8 height 8
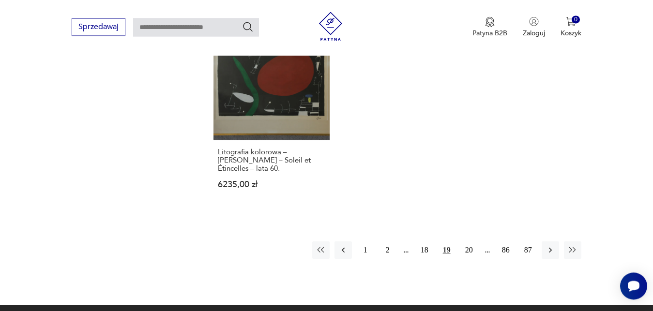
scroll to position [1382, 0]
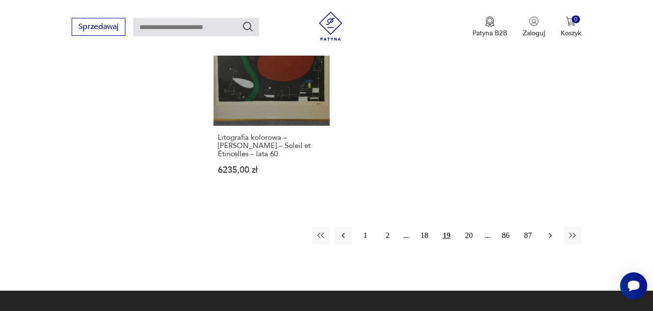
click at [551, 231] on icon "button" at bounding box center [550, 236] width 10 height 10
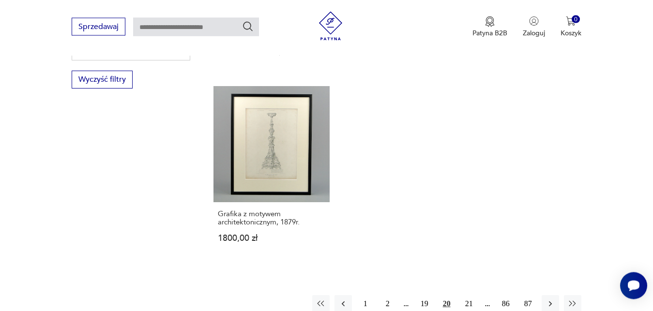
scroll to position [1313, 0]
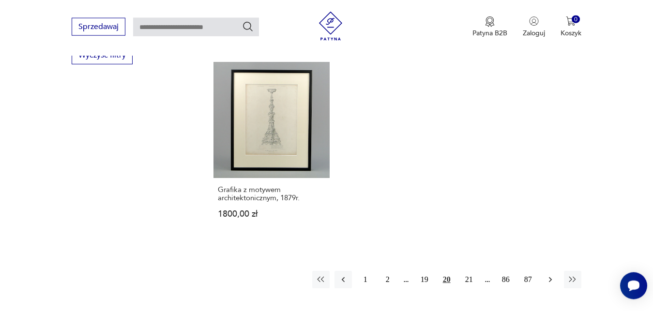
click at [551, 279] on icon "button" at bounding box center [549, 279] width 3 height 5
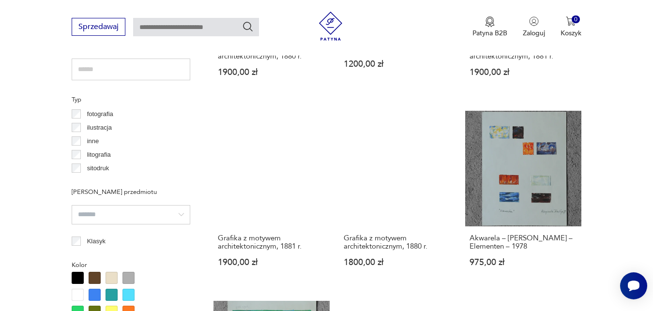
scroll to position [697, 0]
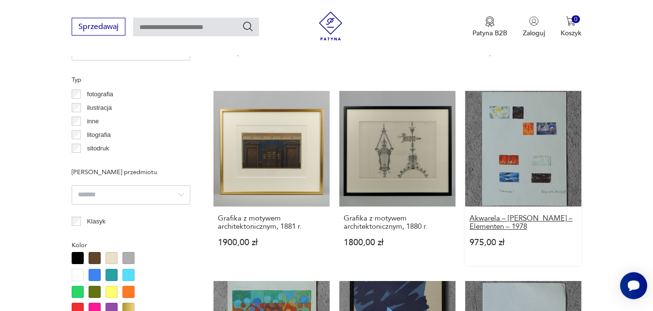
click at [547, 220] on h3 "Akwarela – [PERSON_NAME] – Elementen – 1978" at bounding box center [522, 222] width 107 height 16
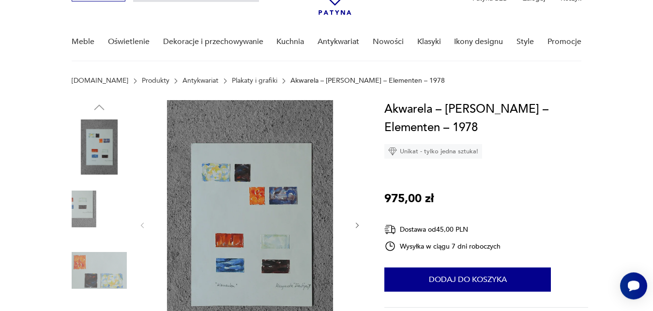
scroll to position [74, 0]
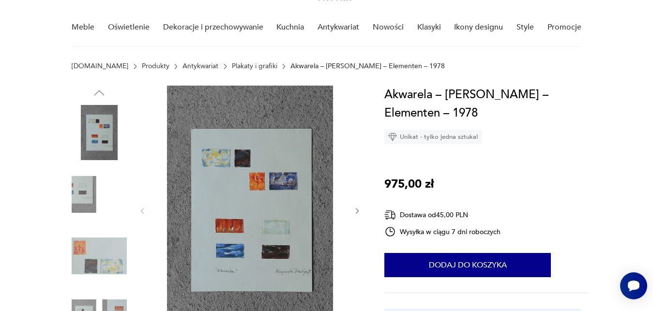
click at [357, 210] on icon "button" at bounding box center [357, 211] width 8 height 8
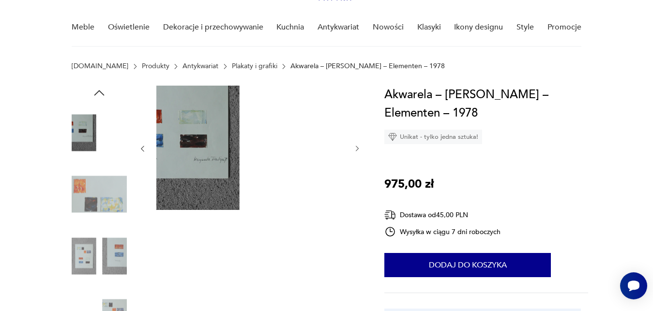
click at [358, 146] on icon "button" at bounding box center [357, 149] width 8 height 8
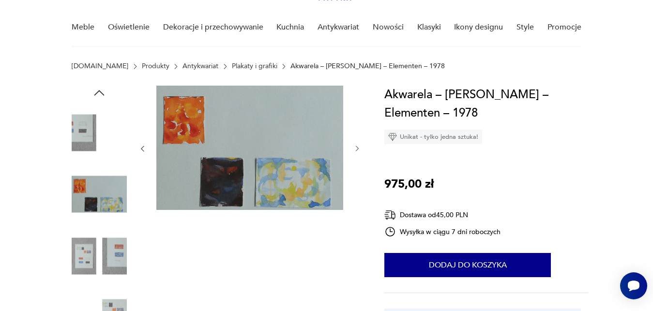
click at [358, 146] on icon "button" at bounding box center [357, 149] width 8 height 8
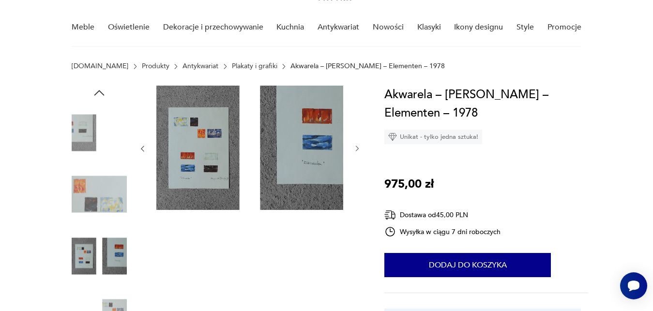
click at [358, 146] on icon "button" at bounding box center [357, 149] width 8 height 8
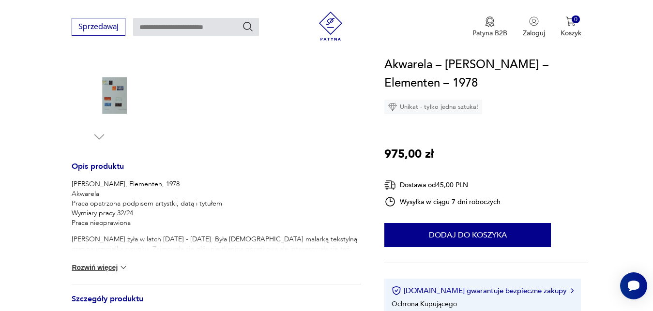
scroll to position [321, 0]
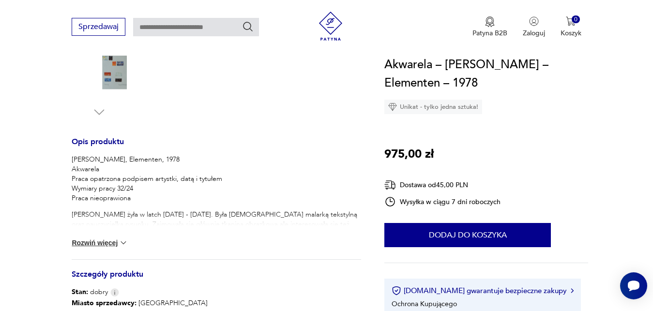
click at [118, 241] on button "Rozwiń więcej" at bounding box center [100, 243] width 56 height 10
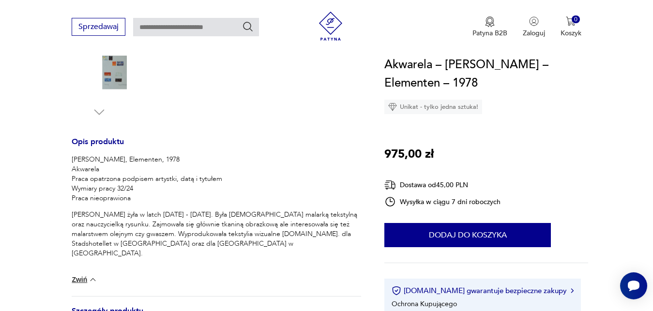
click at [124, 81] on img at bounding box center [99, 71] width 55 height 55
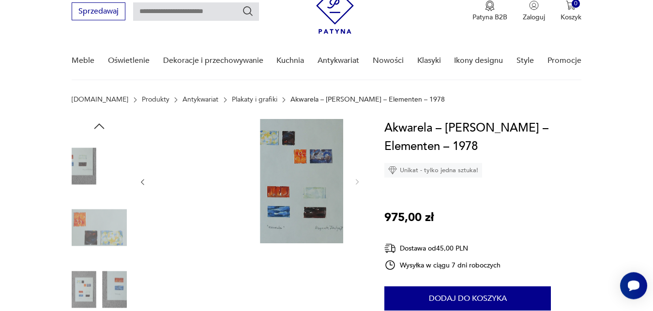
scroll to position [25, 0]
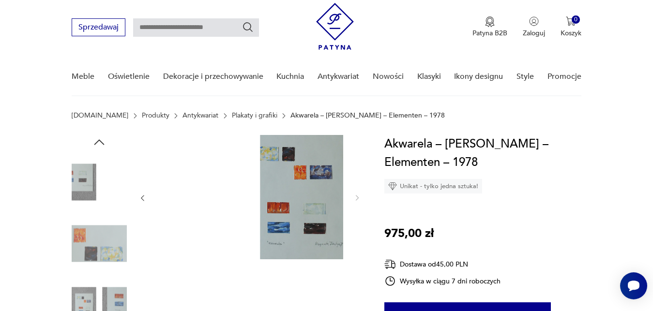
click at [92, 253] on img at bounding box center [99, 243] width 55 height 55
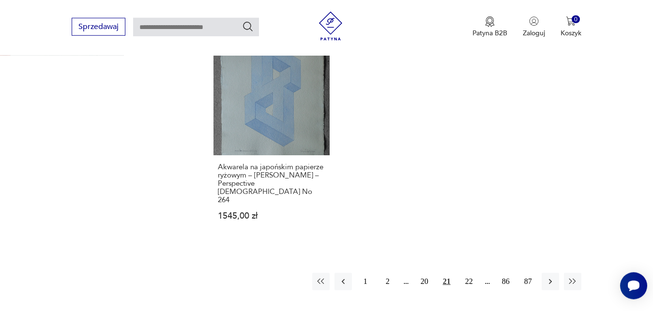
scroll to position [1332, 0]
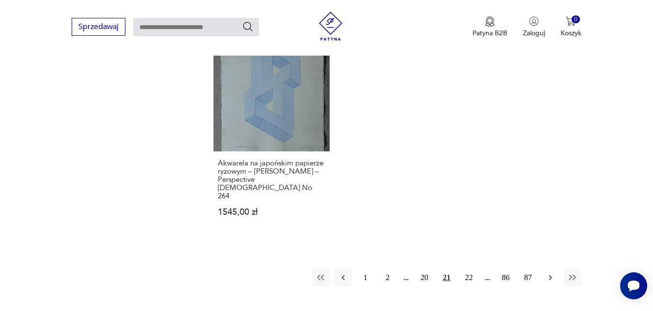
click at [550, 275] on icon "button" at bounding box center [549, 277] width 3 height 5
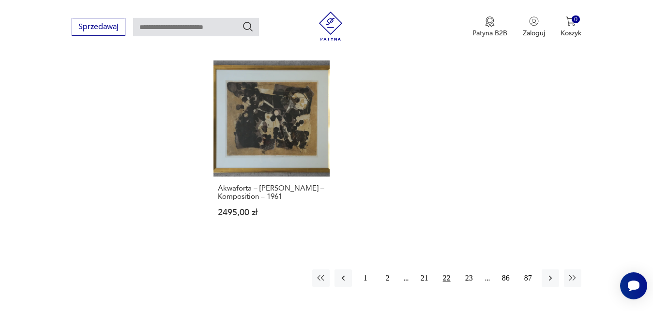
scroll to position [1363, 0]
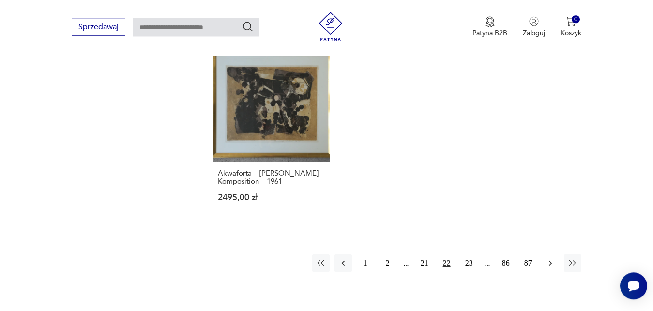
click at [552, 258] on icon "button" at bounding box center [550, 263] width 10 height 10
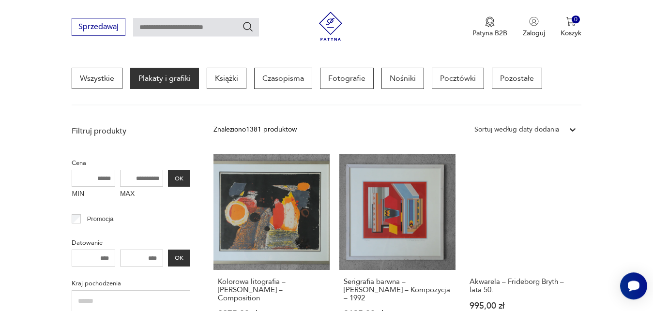
scroll to position [277, 0]
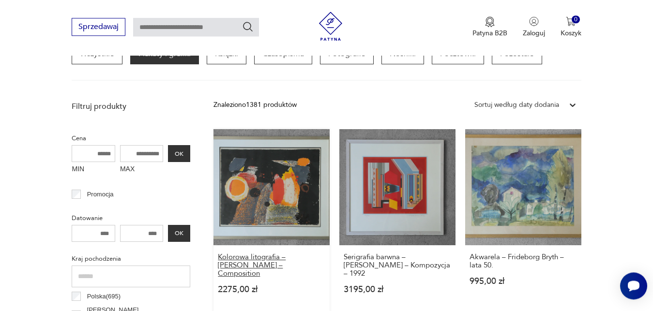
click at [258, 257] on h3 "Kolorowa litografia – [PERSON_NAME] – Composition" at bounding box center [271, 265] width 107 height 25
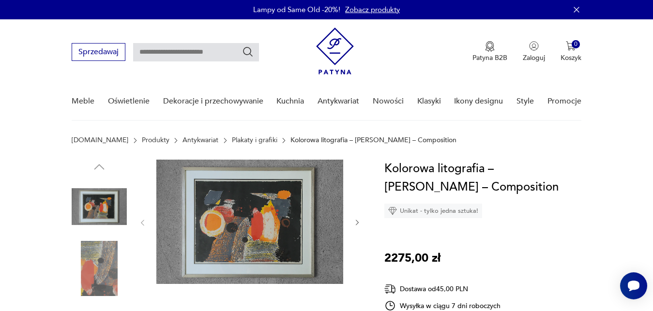
click at [357, 224] on icon "button" at bounding box center [357, 223] width 8 height 8
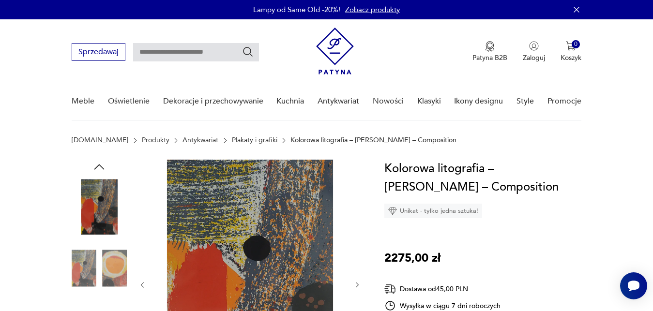
click at [355, 283] on icon "button" at bounding box center [357, 285] width 8 height 8
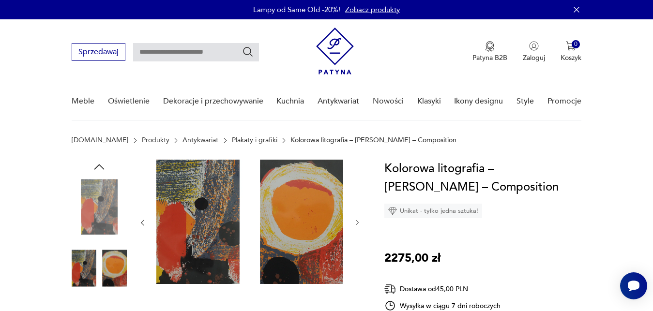
click at [357, 223] on icon "button" at bounding box center [357, 223] width 8 height 8
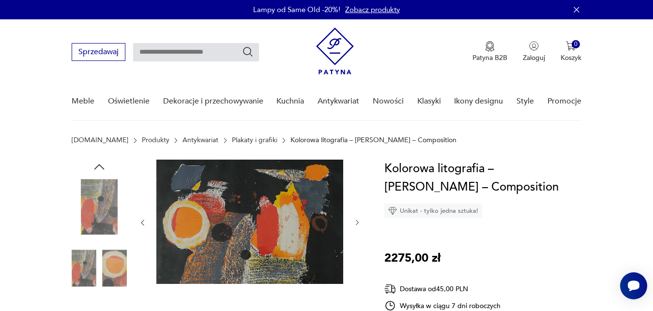
click at [357, 223] on icon "button" at bounding box center [357, 223] width 8 height 8
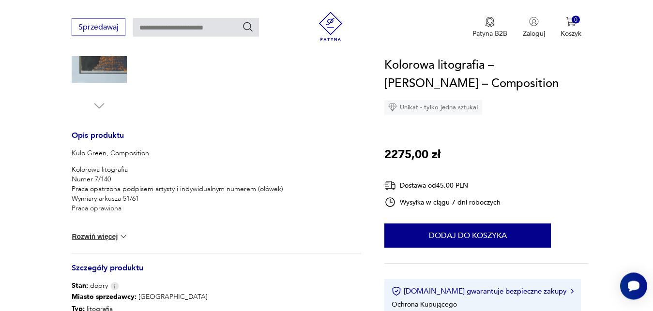
scroll to position [345, 0]
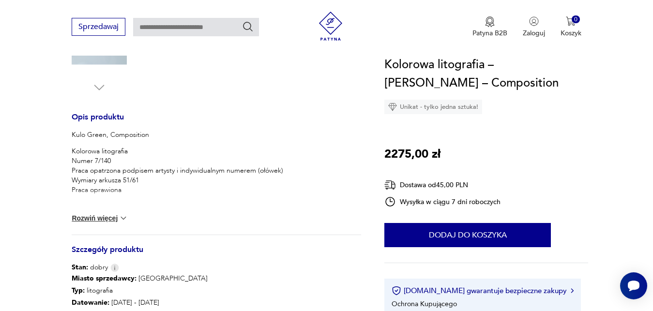
click at [126, 217] on img at bounding box center [124, 218] width 10 height 10
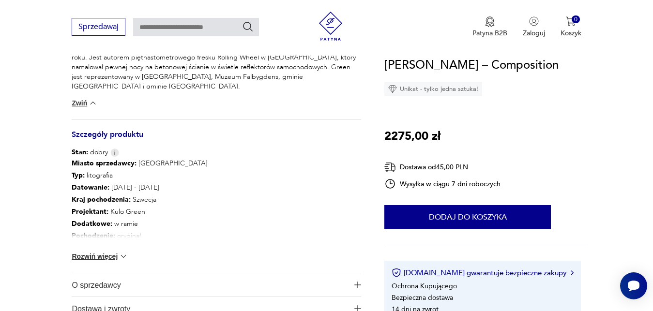
scroll to position [567, 0]
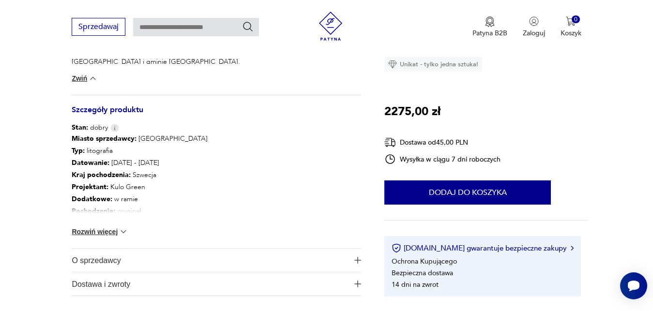
click at [124, 231] on img at bounding box center [124, 232] width 10 height 10
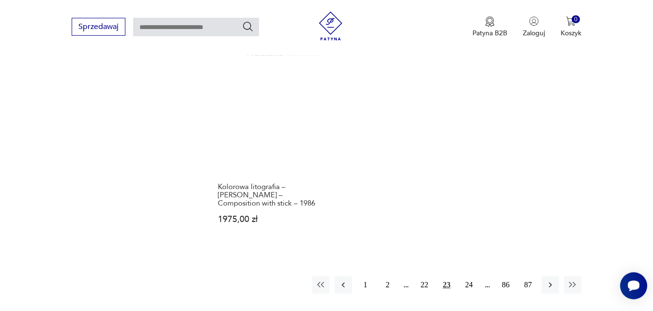
scroll to position [1363, 0]
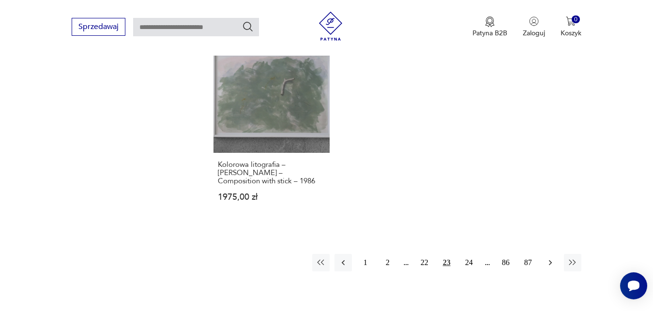
click at [550, 258] on icon "button" at bounding box center [550, 263] width 10 height 10
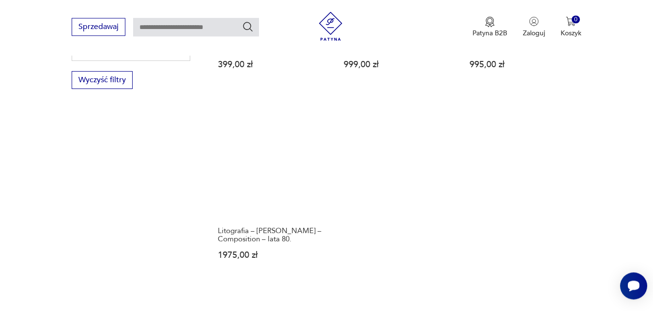
scroll to position [1313, 0]
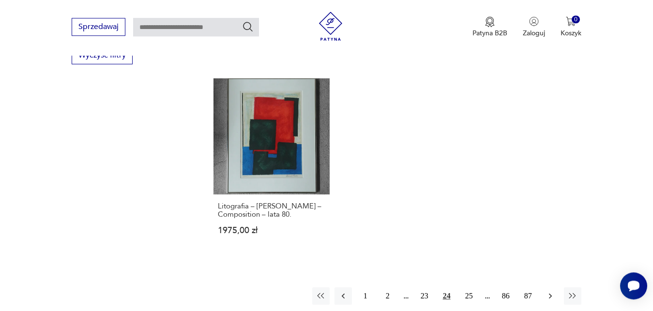
click at [550, 293] on icon "button" at bounding box center [549, 295] width 3 height 5
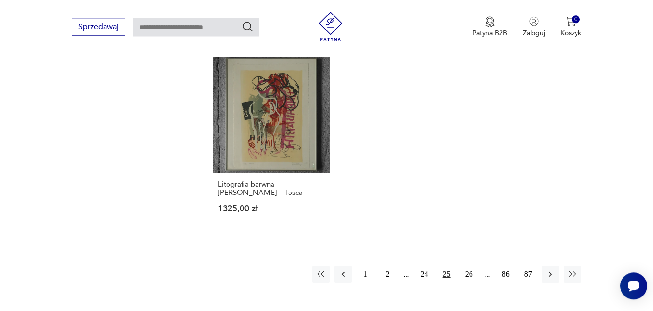
scroll to position [1338, 0]
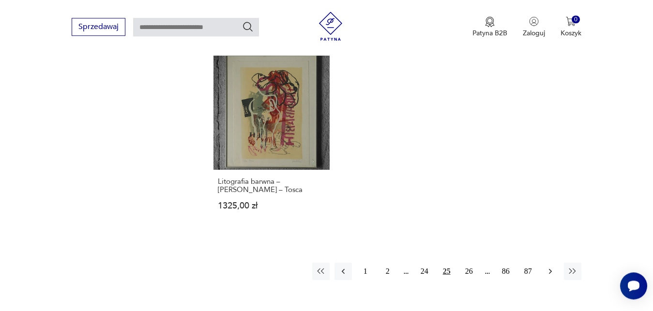
click at [550, 269] on icon "button" at bounding box center [549, 270] width 3 height 5
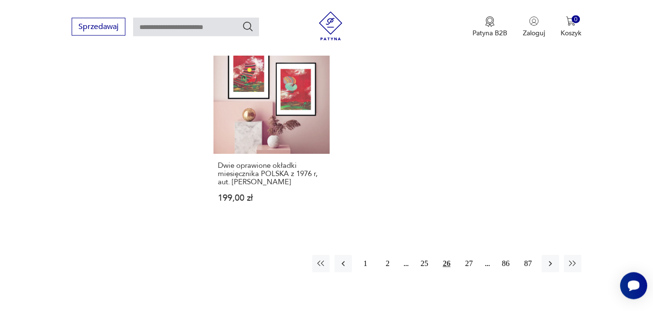
scroll to position [1363, 0]
click at [551, 258] on icon "button" at bounding box center [550, 263] width 10 height 10
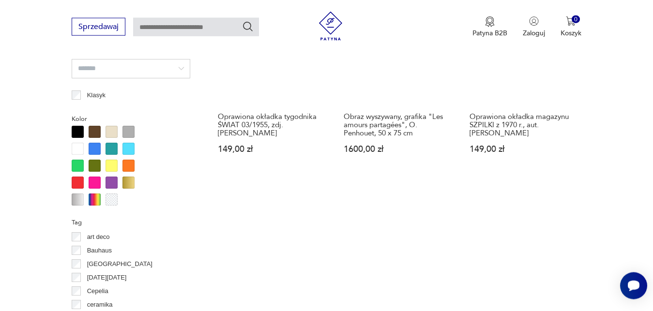
scroll to position [845, 0]
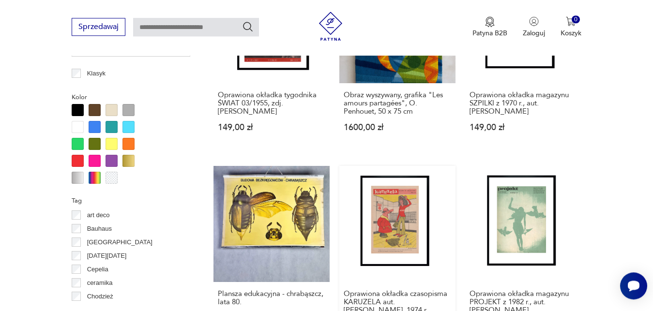
click at [407, 223] on link "Oprawiona okładka czasopisma KARUZELA aut. [PERSON_NAME], 1974 r. 149,00 zł" at bounding box center [397, 257] width 116 height 183
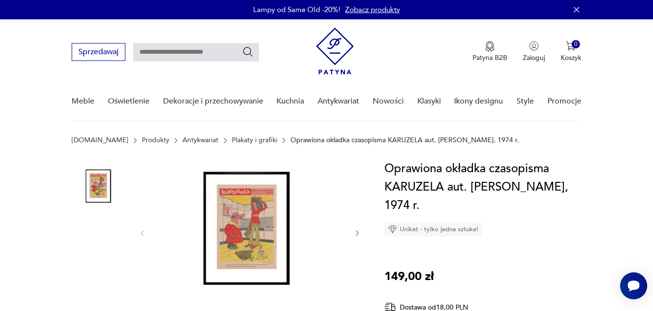
click at [254, 224] on img at bounding box center [249, 232] width 187 height 145
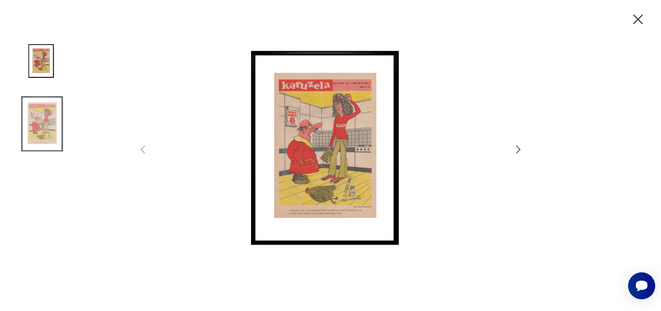
click at [306, 205] on img at bounding box center [330, 154] width 344 height 249
click at [417, 199] on img at bounding box center [330, 154] width 344 height 249
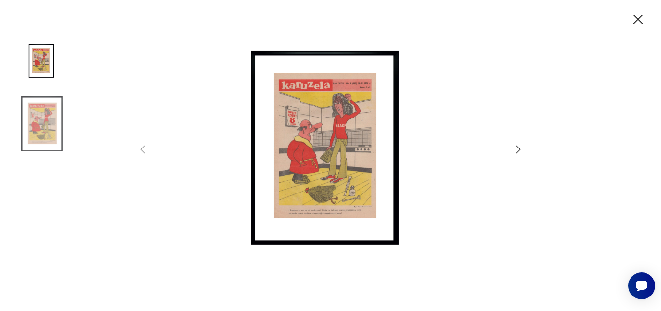
click at [351, 173] on img at bounding box center [330, 154] width 344 height 249
click at [49, 67] on img at bounding box center [42, 62] width 55 height 55
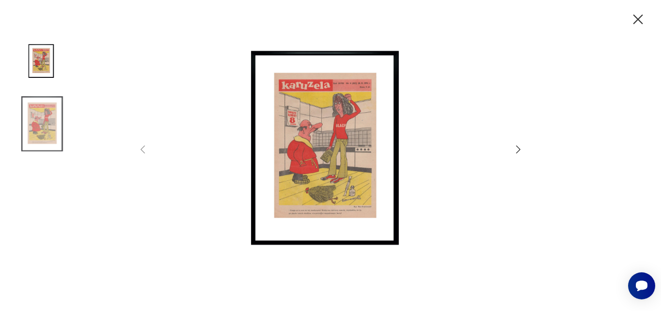
click at [520, 151] on icon "button" at bounding box center [518, 150] width 12 height 12
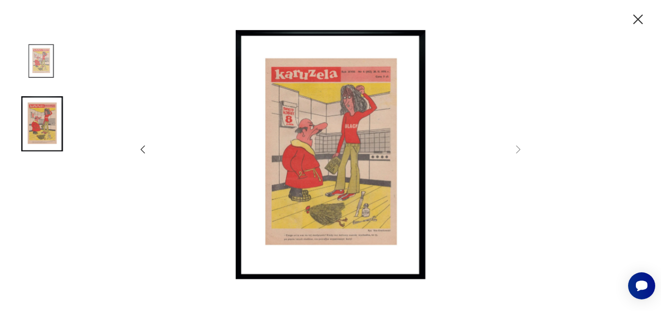
click at [386, 253] on img at bounding box center [330, 154] width 344 height 249
click at [357, 179] on img at bounding box center [330, 154] width 344 height 249
click at [635, 17] on icon "button" at bounding box center [638, 20] width 10 height 10
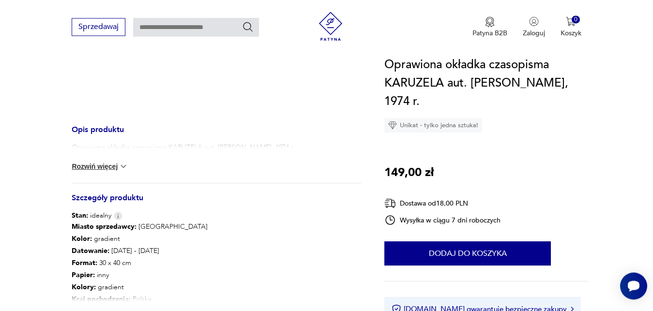
scroll to position [296, 0]
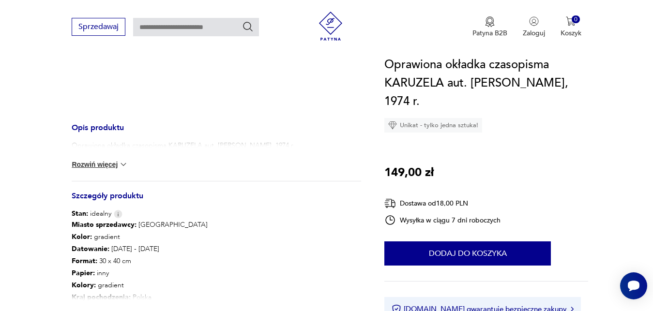
click at [124, 164] on img at bounding box center [124, 165] width 10 height 10
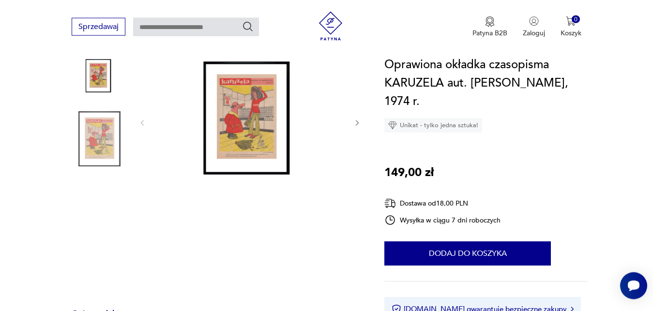
scroll to position [99, 0]
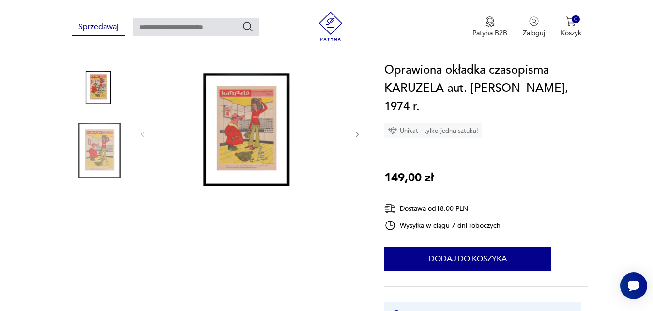
click at [249, 112] on img at bounding box center [249, 133] width 187 height 145
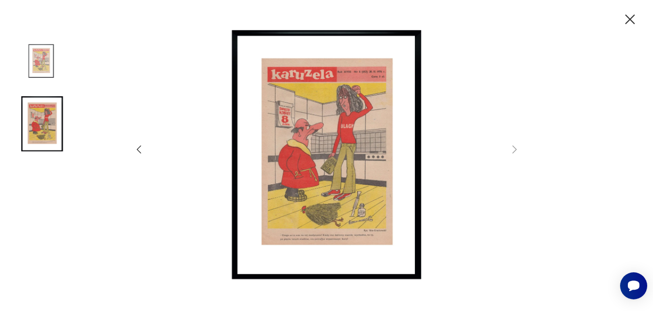
click at [249, 112] on img at bounding box center [326, 154] width 344 height 249
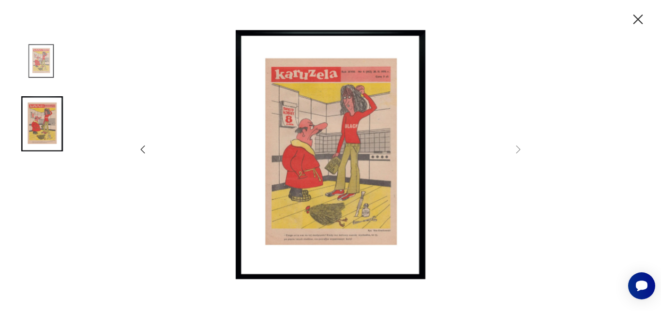
click at [310, 169] on img at bounding box center [330, 154] width 344 height 249
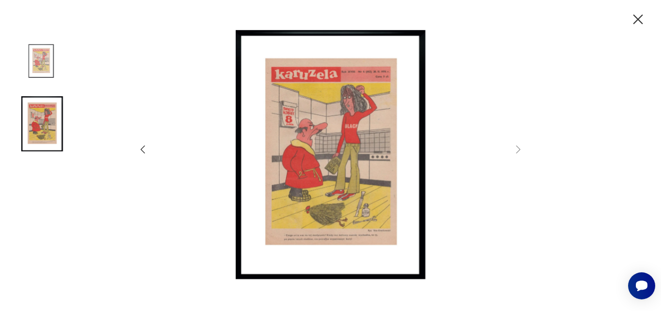
click at [310, 169] on img at bounding box center [330, 154] width 344 height 249
click at [140, 149] on icon "button" at bounding box center [143, 150] width 12 height 12
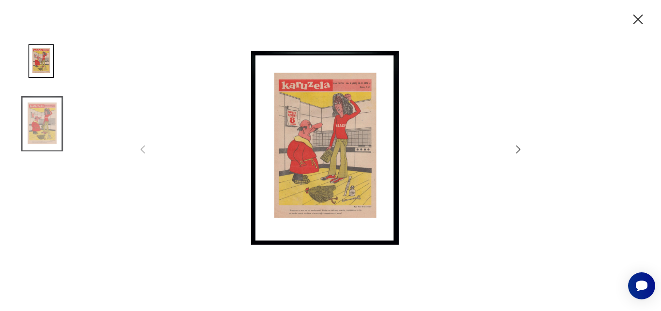
click at [519, 149] on icon "button" at bounding box center [518, 150] width 12 height 12
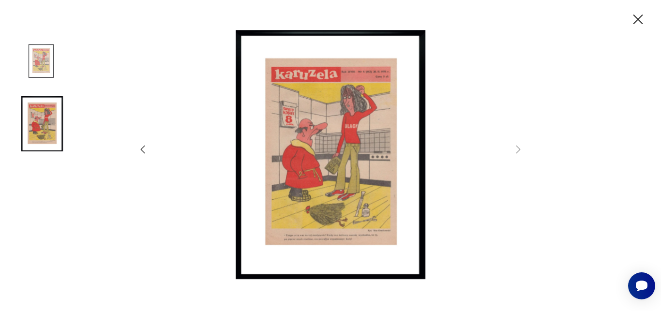
click at [348, 230] on img at bounding box center [330, 154] width 344 height 249
click at [439, 154] on img at bounding box center [330, 154] width 344 height 249
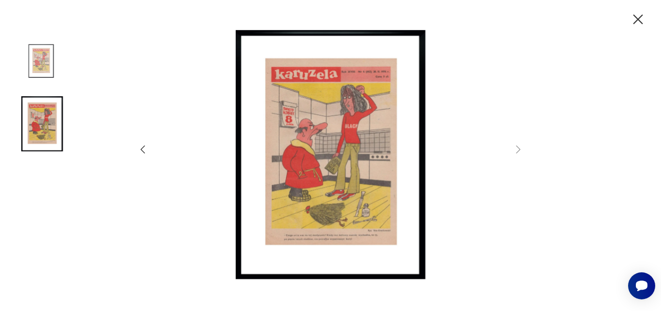
click at [142, 147] on icon "button" at bounding box center [143, 150] width 12 height 12
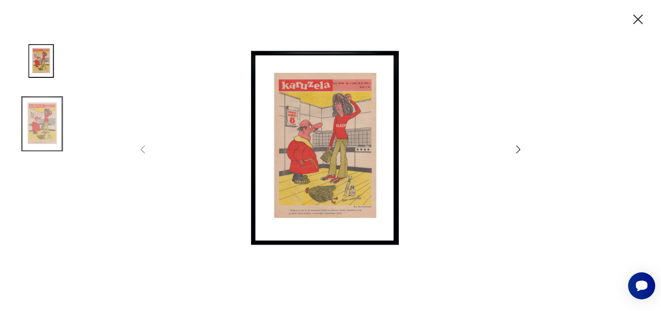
click at [637, 19] on icon "button" at bounding box center [638, 20] width 10 height 10
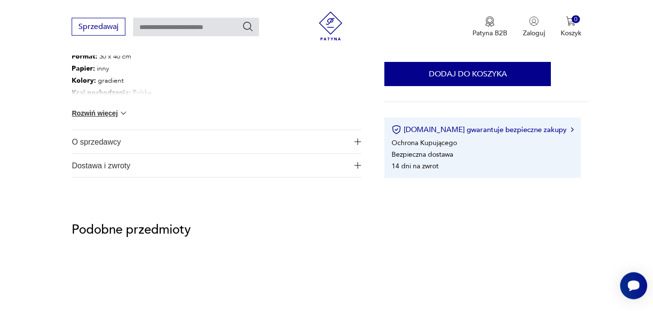
scroll to position [502, 0]
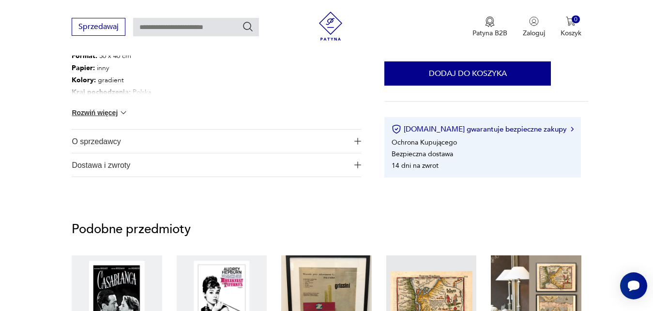
click at [126, 114] on img at bounding box center [124, 113] width 10 height 10
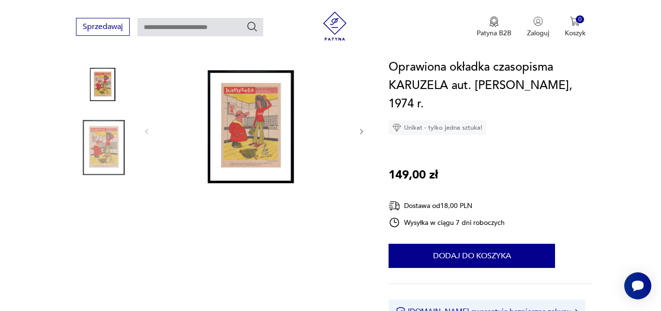
scroll to position [82, 0]
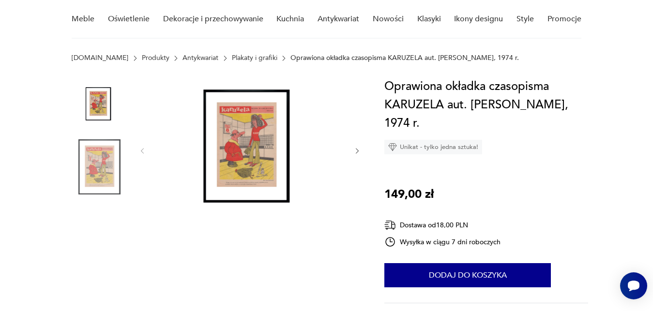
click at [279, 189] on img at bounding box center [249, 149] width 187 height 145
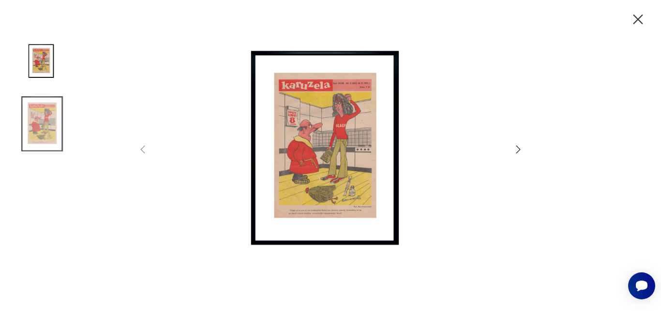
click at [279, 189] on img at bounding box center [330, 154] width 344 height 249
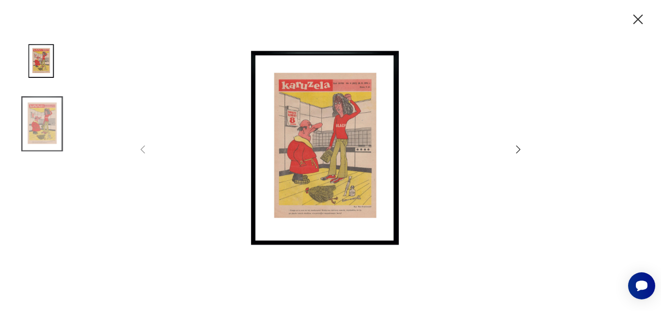
click at [279, 189] on img at bounding box center [330, 154] width 344 height 249
click at [296, 215] on img at bounding box center [330, 154] width 344 height 249
click at [37, 138] on img at bounding box center [42, 123] width 55 height 55
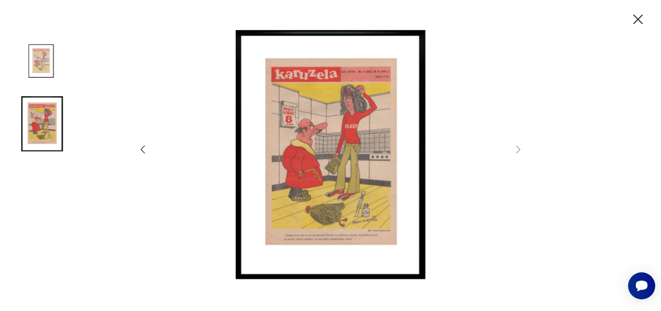
click at [142, 154] on icon "button" at bounding box center [143, 150] width 12 height 12
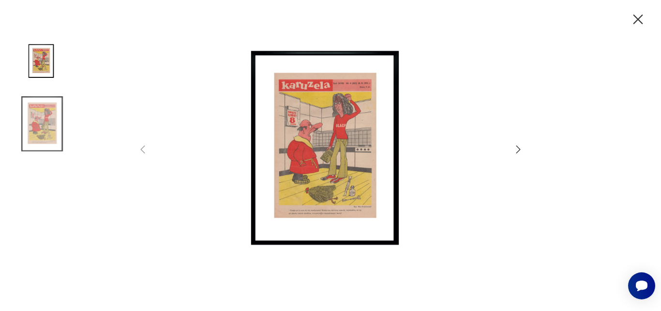
click at [519, 147] on icon "button" at bounding box center [518, 150] width 12 height 12
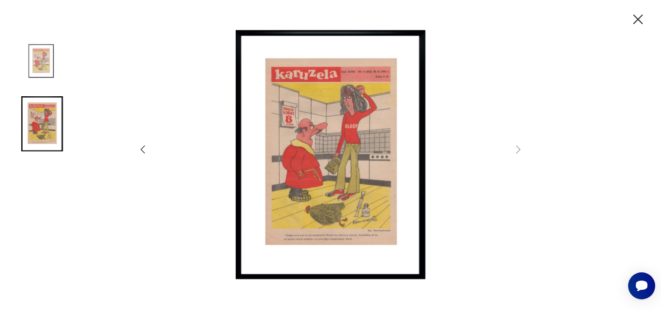
click at [368, 173] on img at bounding box center [330, 154] width 344 height 249
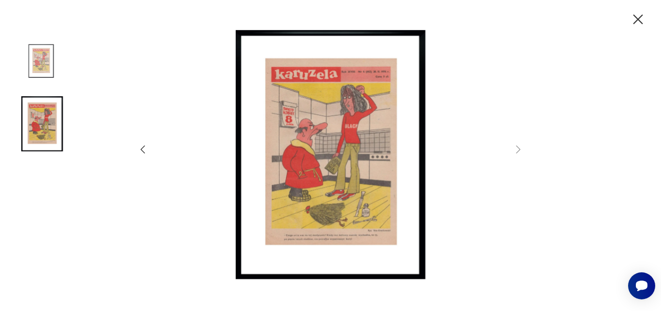
click at [368, 173] on img at bounding box center [330, 154] width 344 height 249
click at [396, 125] on img at bounding box center [330, 154] width 344 height 249
click at [474, 112] on img at bounding box center [330, 154] width 344 height 249
click at [457, 124] on img at bounding box center [330, 154] width 344 height 249
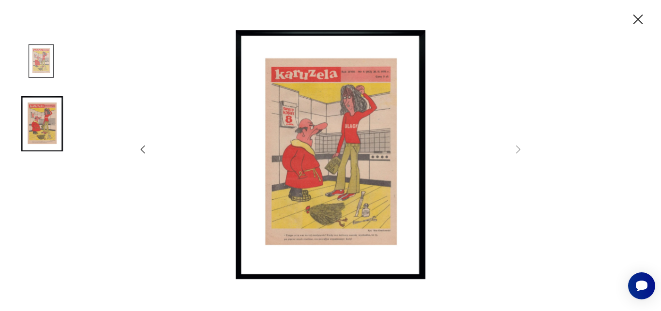
click at [457, 124] on img at bounding box center [330, 154] width 344 height 249
click at [372, 239] on img at bounding box center [330, 154] width 344 height 249
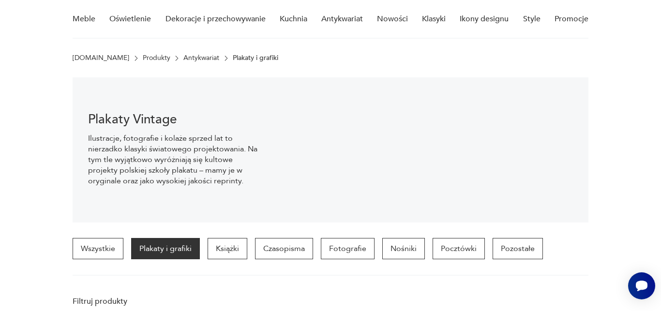
scroll to position [167, 0]
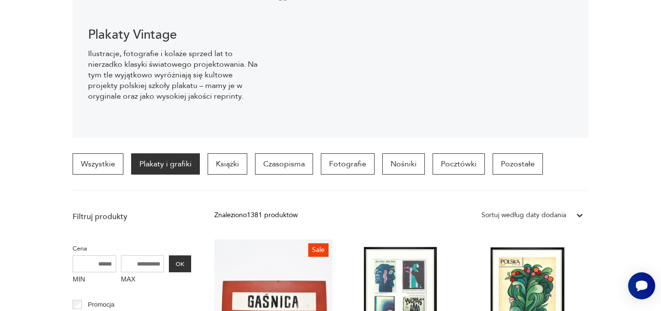
click at [623, 90] on section "Plakaty Vintage Ilustracje, fotografie i kolaże sprzed lat to nierzadko klasyki…" at bounding box center [330, 65] width 661 height 145
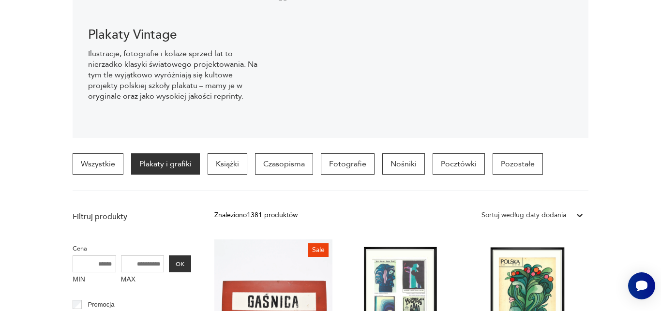
click at [177, 168] on p "Plakaty i grafiki" at bounding box center [165, 163] width 69 height 21
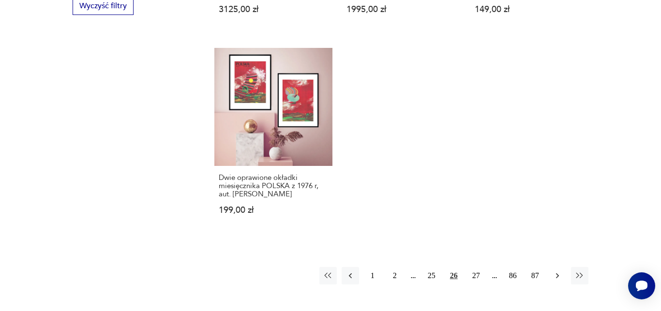
click at [557, 273] on icon "button" at bounding box center [557, 275] width 3 height 5
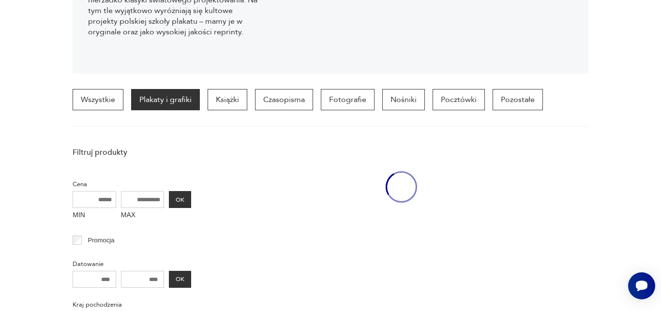
scroll to position [228, 0]
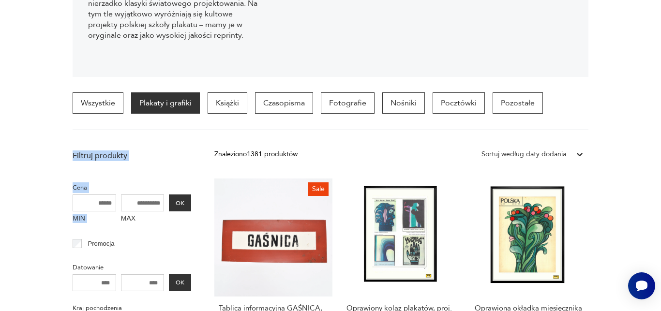
drag, startPoint x: 660, startPoint y: 134, endPoint x: 660, endPoint y: 90, distance: 43.1
click at [642, 111] on section "Wszystkie Plakaty i grafiki Książki Czasopisma Fotografie Nośniki Pocztówki Poz…" at bounding box center [330, 111] width 661 height 38
drag, startPoint x: 648, startPoint y: 177, endPoint x: 647, endPoint y: 226, distance: 49.8
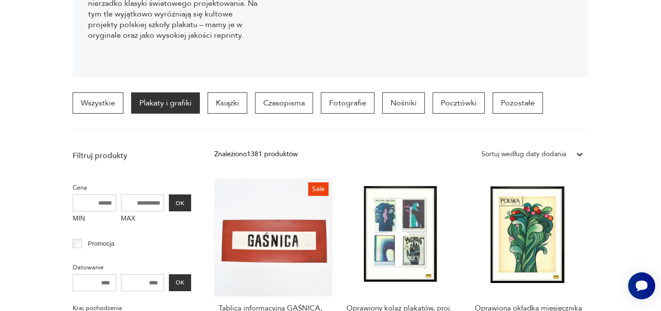
drag, startPoint x: 609, startPoint y: 267, endPoint x: 604, endPoint y: 109, distance: 157.3
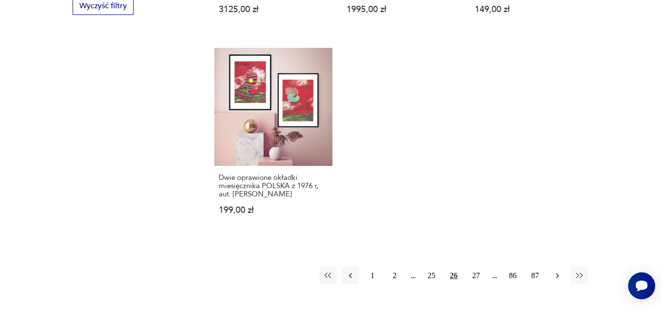
click at [555, 271] on icon "button" at bounding box center [557, 276] width 10 height 10
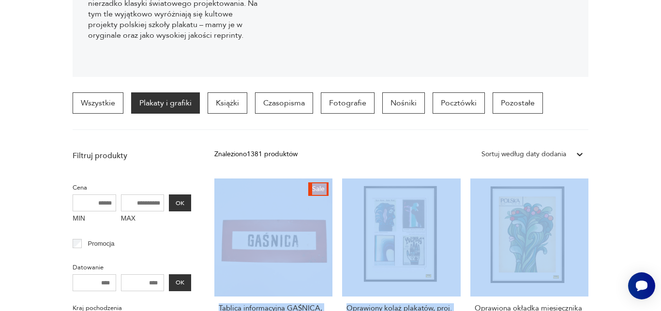
drag, startPoint x: 617, startPoint y: 251, endPoint x: 606, endPoint y: 135, distance: 116.2
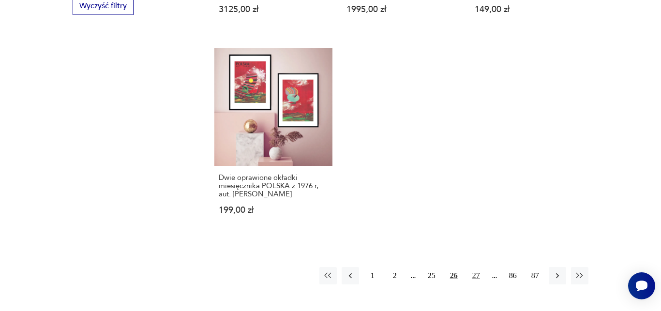
click at [475, 267] on button "27" at bounding box center [475, 275] width 17 height 17
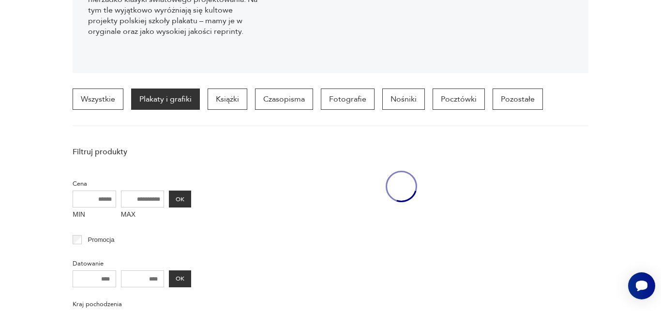
scroll to position [228, 0]
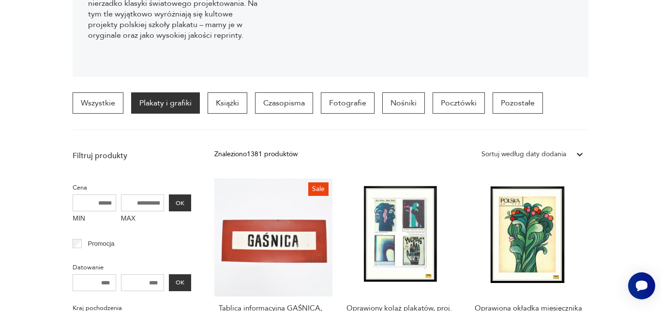
click at [579, 154] on icon at bounding box center [580, 154] width 10 height 10
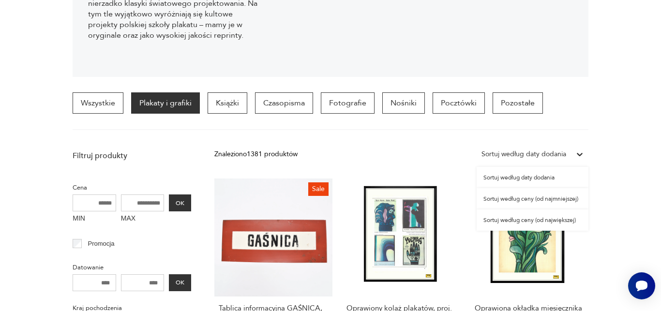
click at [548, 221] on div "Sortuj według ceny (od największej)" at bounding box center [532, 219] width 112 height 21
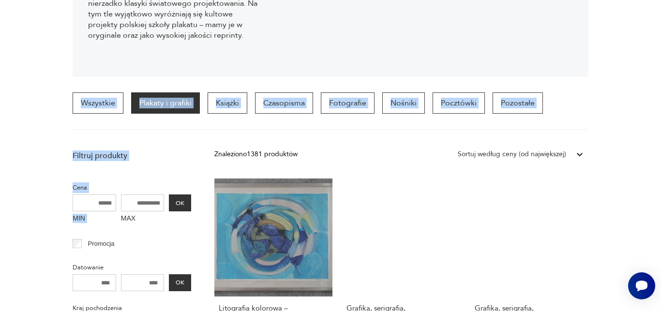
drag, startPoint x: 622, startPoint y: 225, endPoint x: 608, endPoint y: 63, distance: 162.1
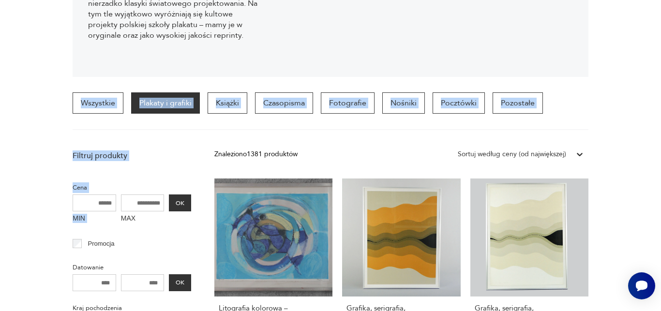
click at [632, 128] on section "Wszystkie Plakaty i grafiki Książki Czasopisma Fotografie Nośniki Pocztówki Poz…" at bounding box center [330, 111] width 661 height 38
